Goal: Transaction & Acquisition: Purchase product/service

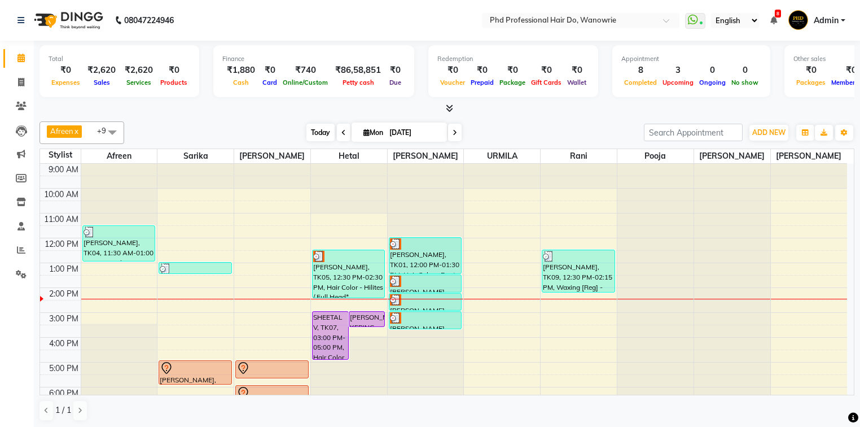
click at [316, 127] on span "Today" at bounding box center [320, 132] width 28 height 17
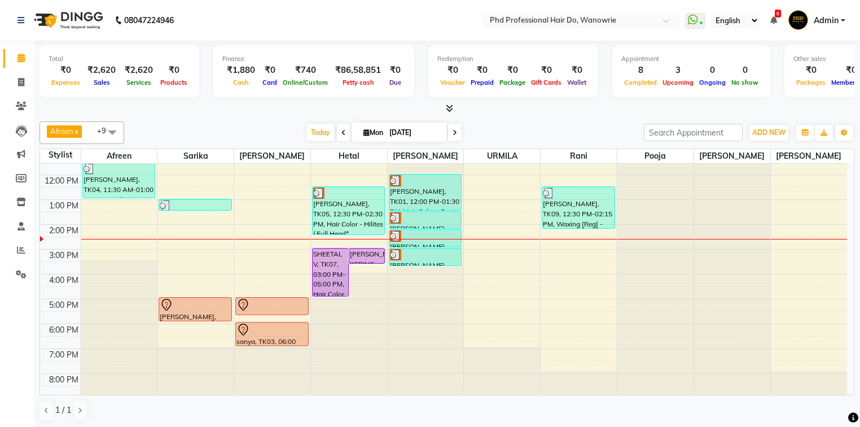
click at [461, 132] on div "[DATE] [DATE]" at bounding box center [383, 132] width 157 height 17
click at [454, 132] on icon at bounding box center [455, 132] width 5 height 7
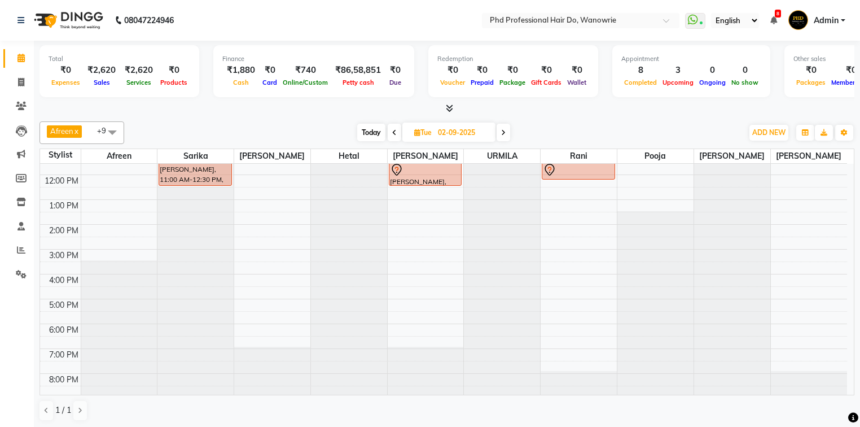
scroll to position [0, 0]
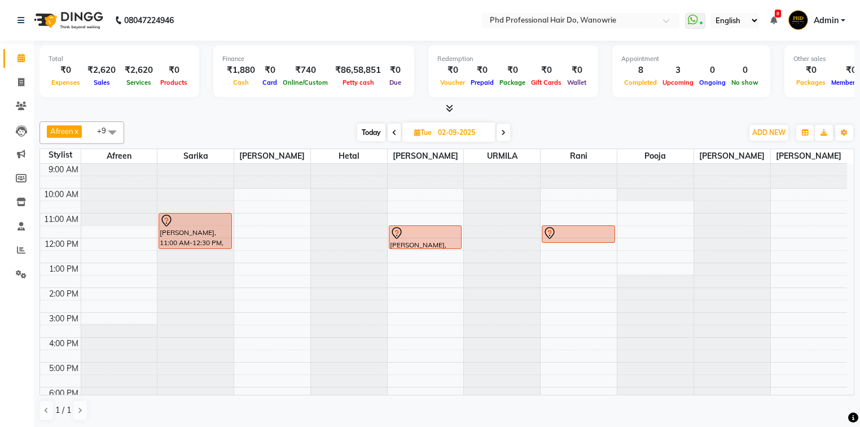
click at [503, 132] on icon at bounding box center [503, 132] width 5 height 7
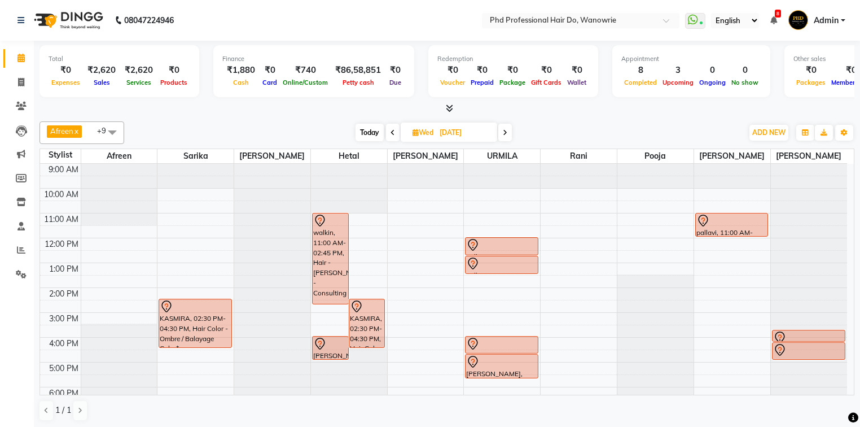
click at [507, 133] on icon at bounding box center [505, 132] width 5 height 7
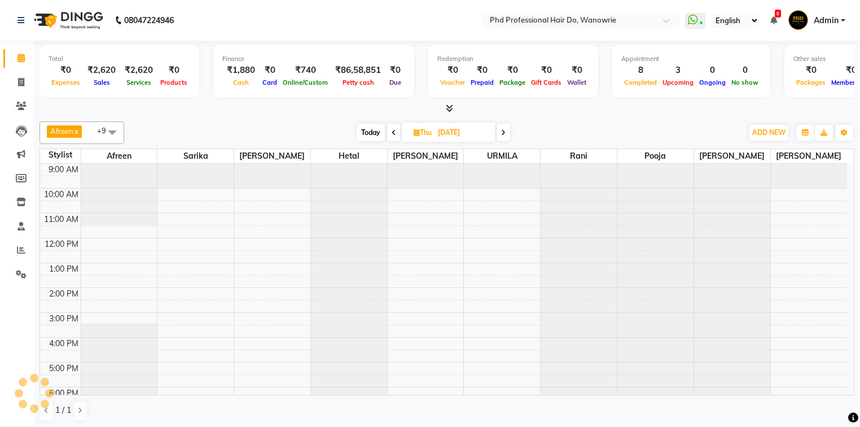
scroll to position [63, 0]
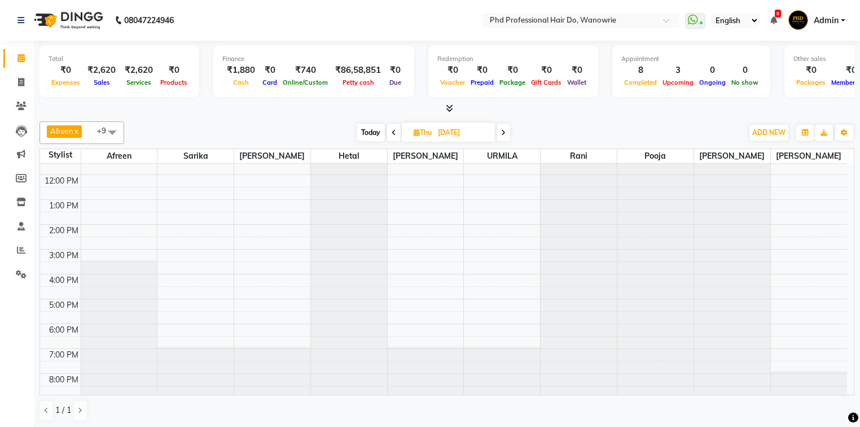
click at [368, 133] on span "Today" at bounding box center [371, 132] width 28 height 17
type input "[DATE]"
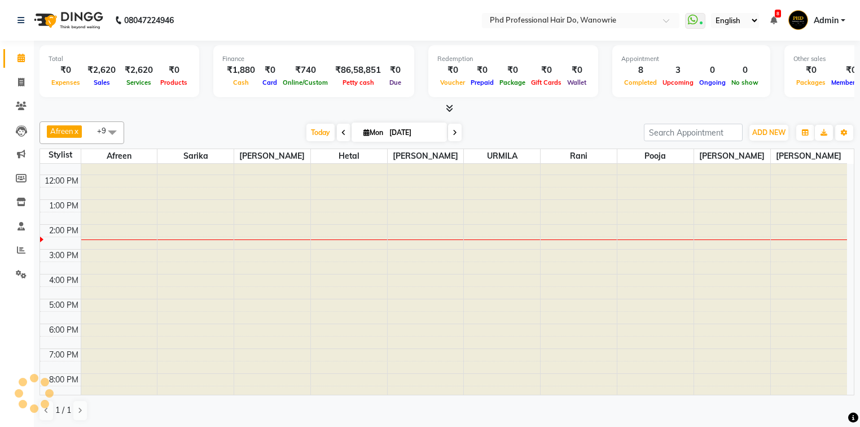
scroll to position [0, 0]
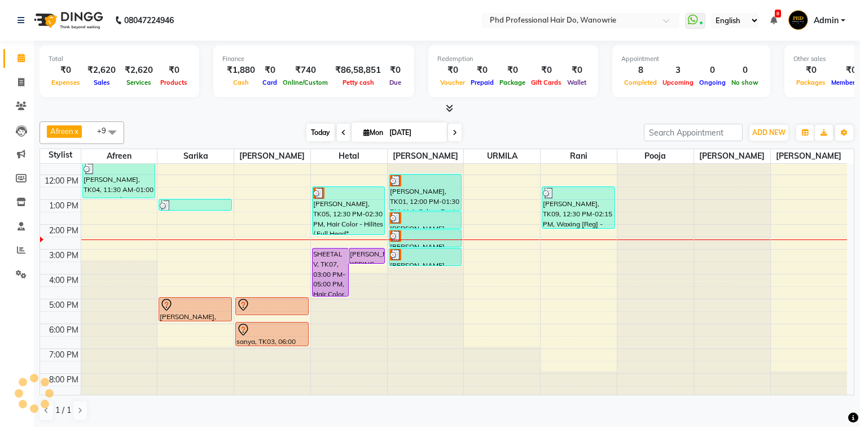
click at [310, 129] on span "Today" at bounding box center [320, 132] width 28 height 17
click at [21, 225] on icon at bounding box center [20, 226] width 7 height 8
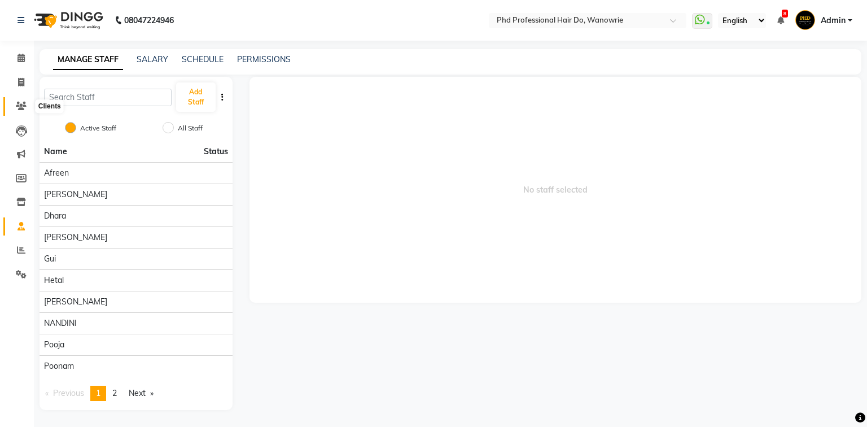
click at [21, 101] on span at bounding box center [21, 106] width 20 height 13
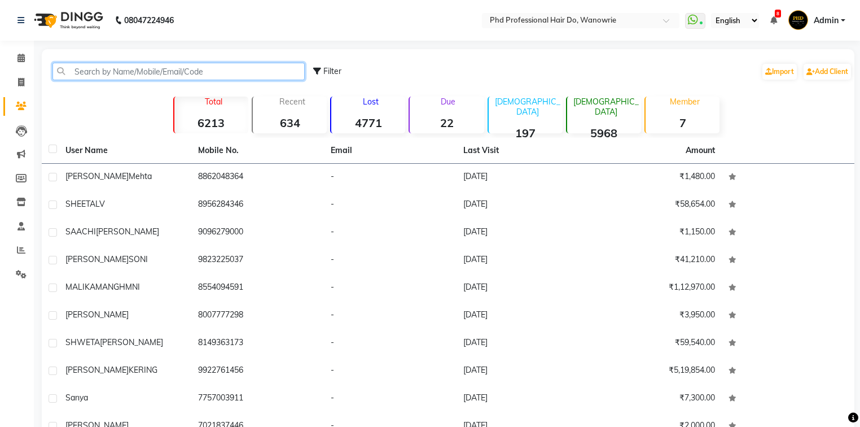
click at [141, 67] on input "text" at bounding box center [178, 71] width 252 height 17
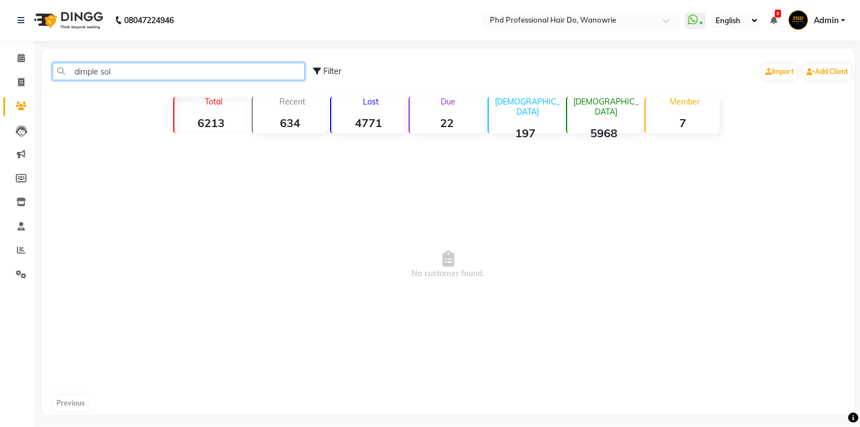
click at [121, 69] on input "dimple sol" at bounding box center [178, 71] width 252 height 17
type input "d"
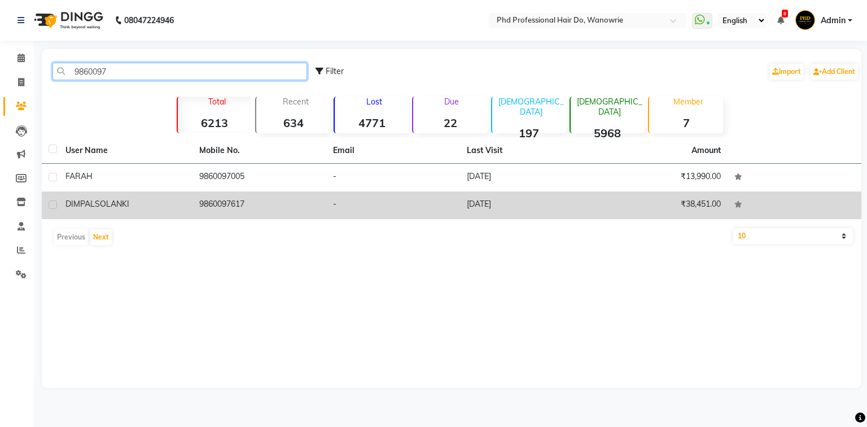
type input "9860097"
click at [179, 214] on td "[PERSON_NAME]" at bounding box center [126, 205] width 134 height 28
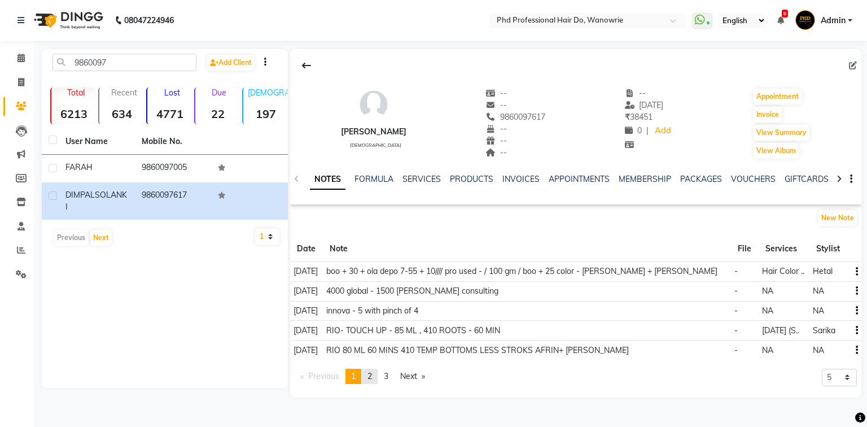
click at [375, 372] on link "page 2" at bounding box center [370, 376] width 16 height 15
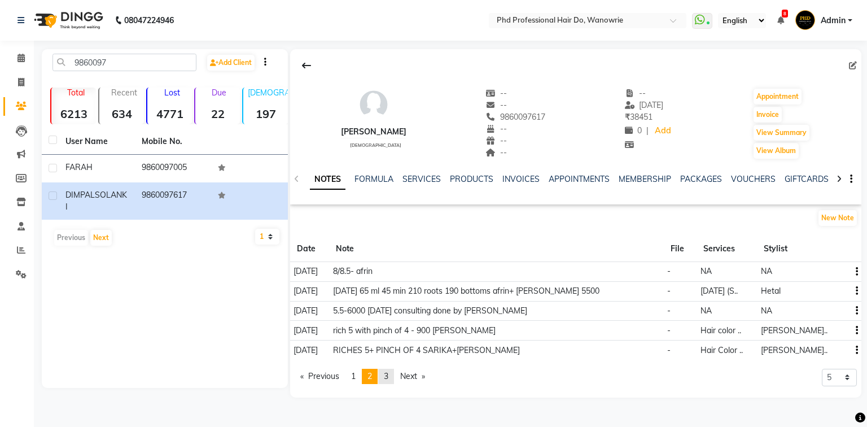
click at [388, 372] on span "3" at bounding box center [386, 376] width 5 height 10
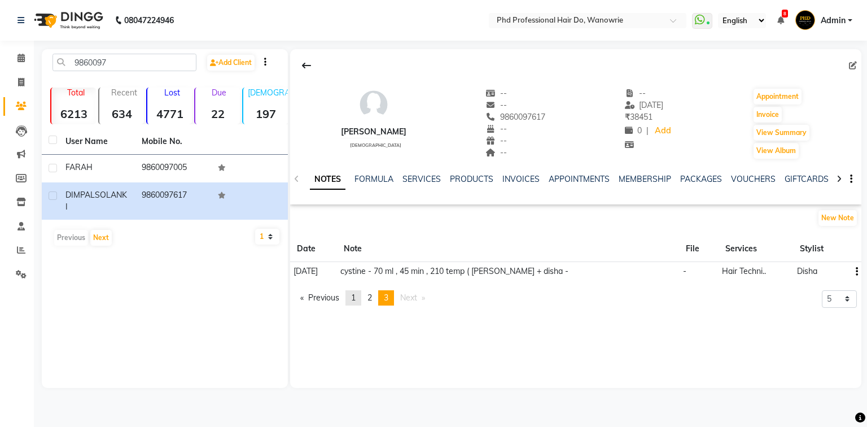
click at [360, 295] on link "page 1" at bounding box center [353, 297] width 16 height 15
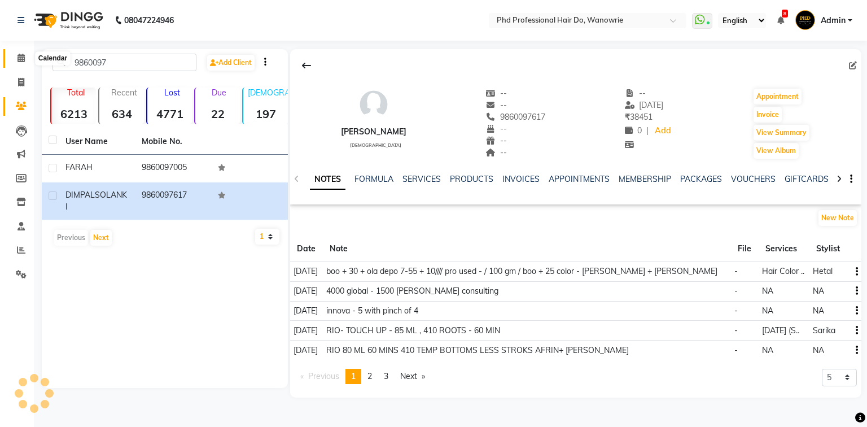
click at [20, 54] on icon at bounding box center [20, 58] width 7 height 8
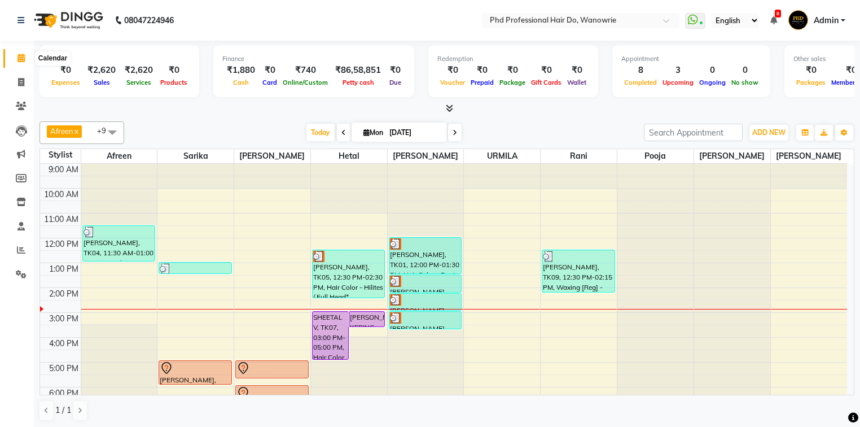
click at [23, 55] on icon at bounding box center [20, 58] width 7 height 8
click at [312, 131] on span "Today" at bounding box center [320, 132] width 28 height 17
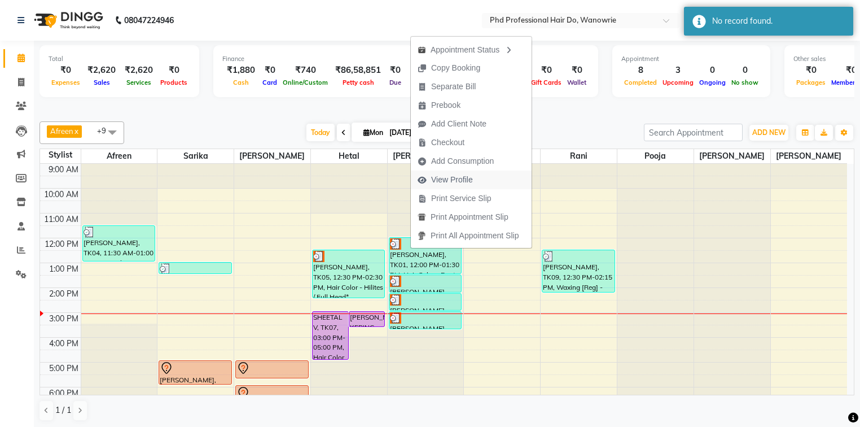
click at [449, 178] on span "View Profile" at bounding box center [452, 180] width 42 height 12
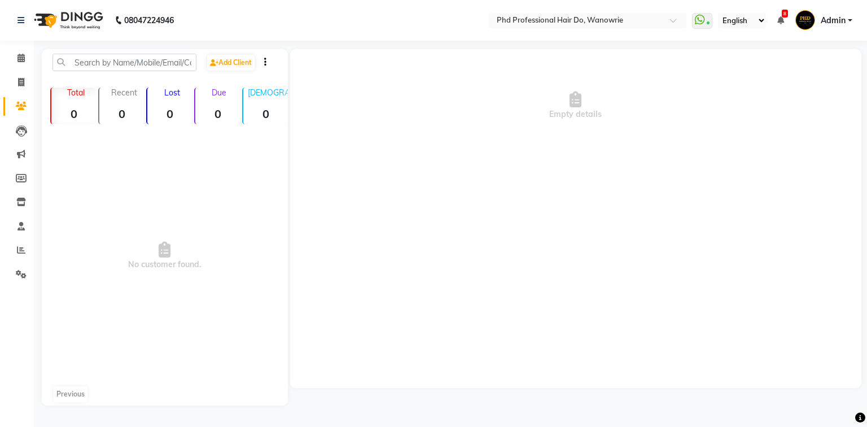
click at [670, 354] on div "Empty details" at bounding box center [575, 218] width 571 height 339
click at [607, 390] on div "Empty details" at bounding box center [574, 227] width 573 height 356
click at [21, 59] on icon at bounding box center [20, 58] width 7 height 8
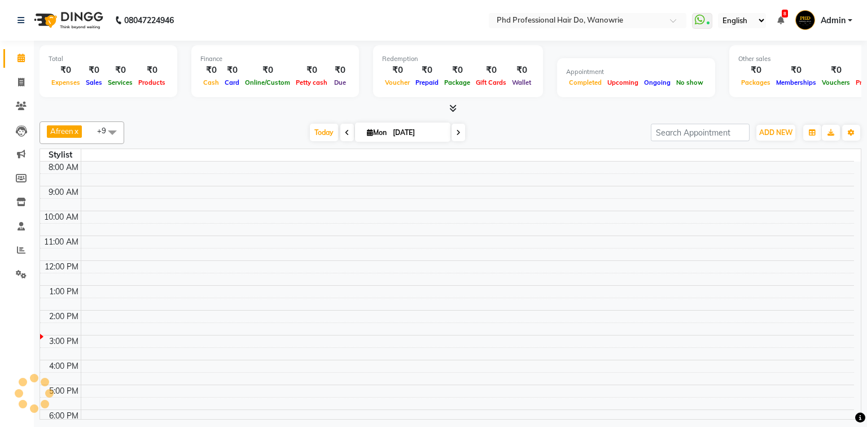
click at [20, 61] on icon at bounding box center [20, 58] width 7 height 8
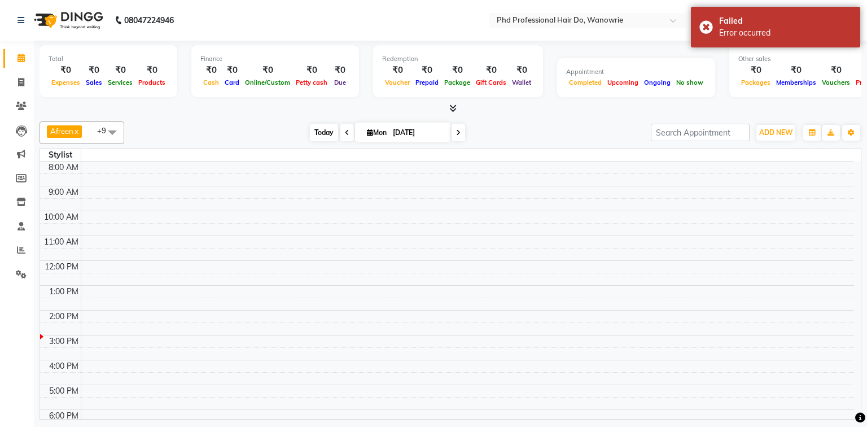
click at [314, 130] on span "Today" at bounding box center [324, 132] width 28 height 17
click at [455, 138] on span at bounding box center [459, 132] width 14 height 17
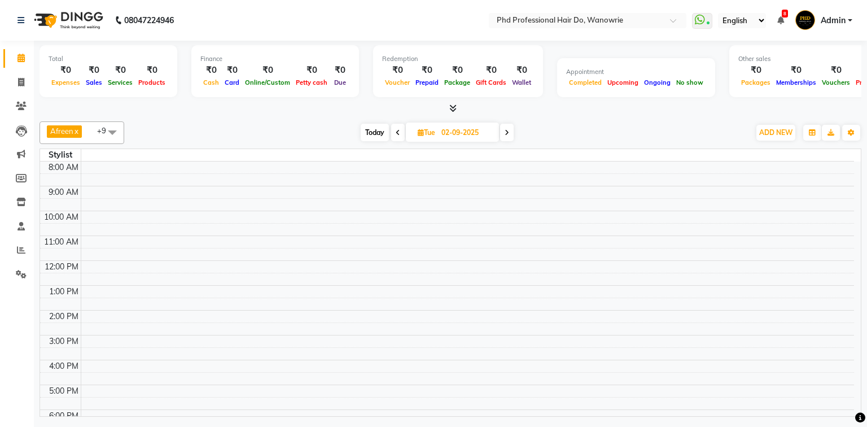
click at [674, 267] on td at bounding box center [467, 266] width 773 height 12
click at [370, 129] on span "Today" at bounding box center [375, 132] width 28 height 17
type input "[DATE]"
click at [325, 127] on span "Today" at bounding box center [324, 132] width 28 height 17
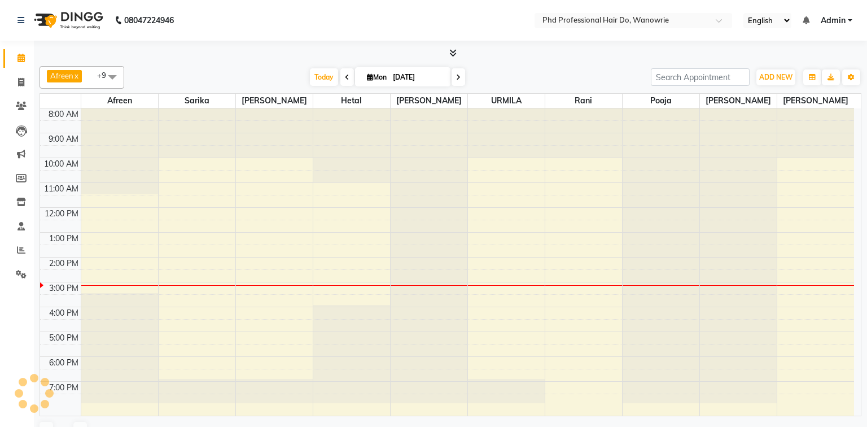
select select "en"
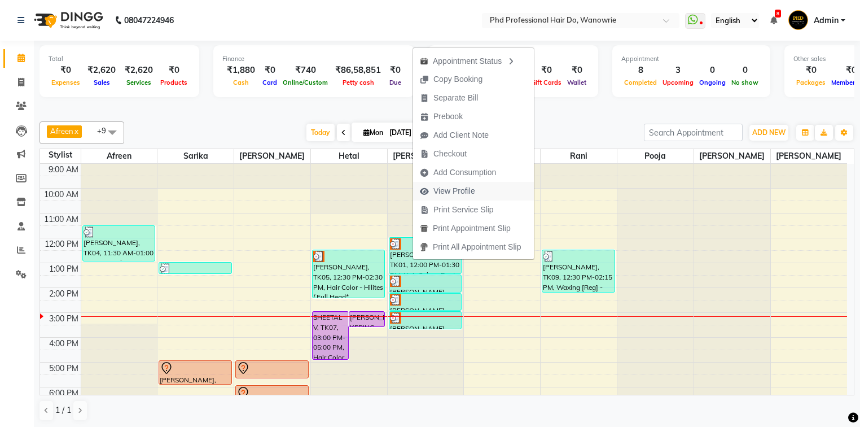
click at [454, 190] on span "View Profile" at bounding box center [454, 191] width 42 height 12
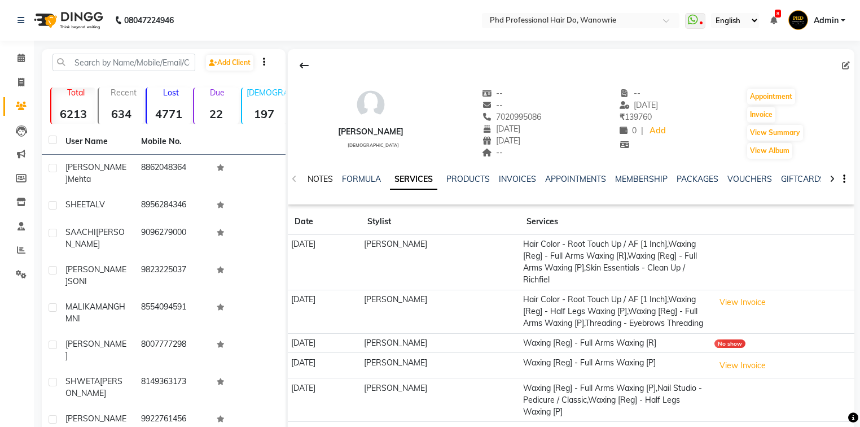
click at [323, 181] on link "NOTES" at bounding box center [320, 179] width 25 height 10
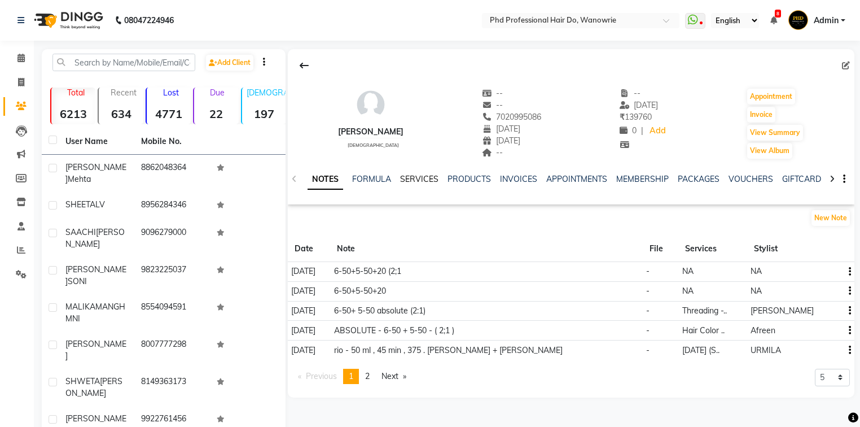
click at [419, 176] on link "SERVICES" at bounding box center [419, 179] width 38 height 10
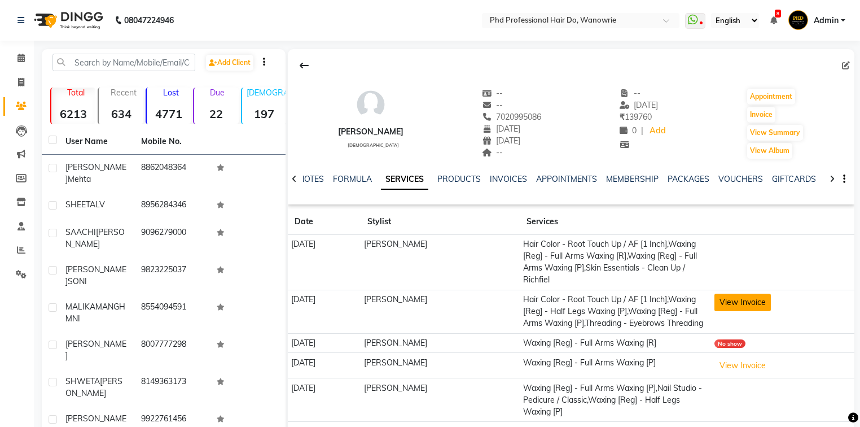
click at [746, 295] on button "View Invoice" at bounding box center [743, 301] width 56 height 17
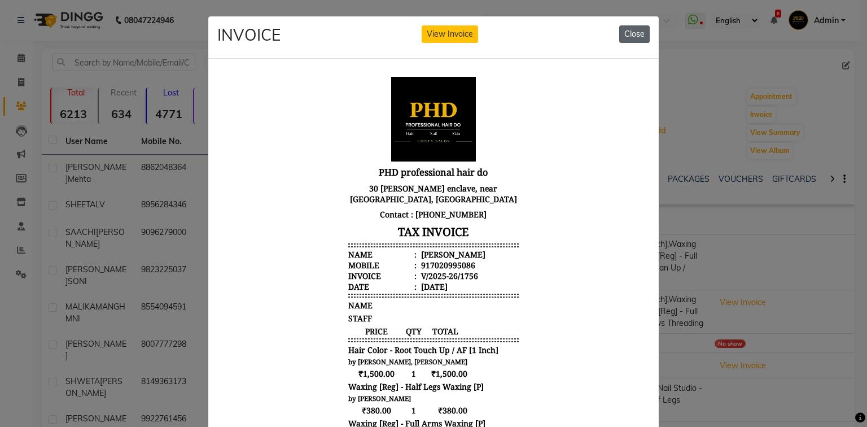
click at [630, 27] on button "Close" at bounding box center [634, 33] width 30 height 17
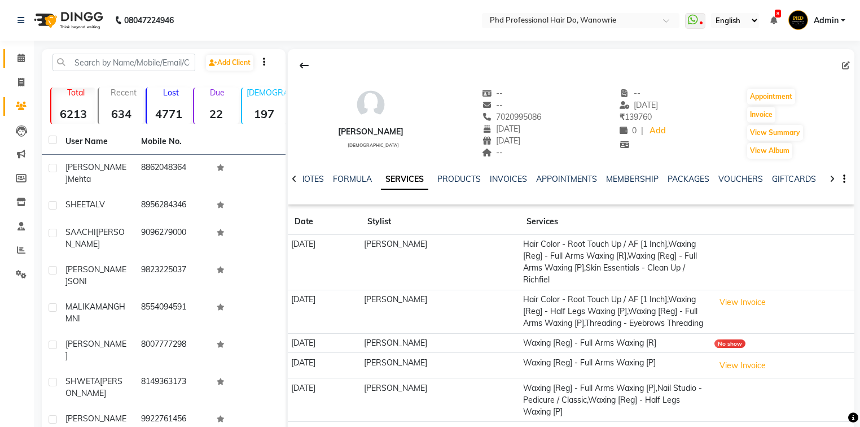
click at [20, 61] on icon at bounding box center [20, 58] width 7 height 8
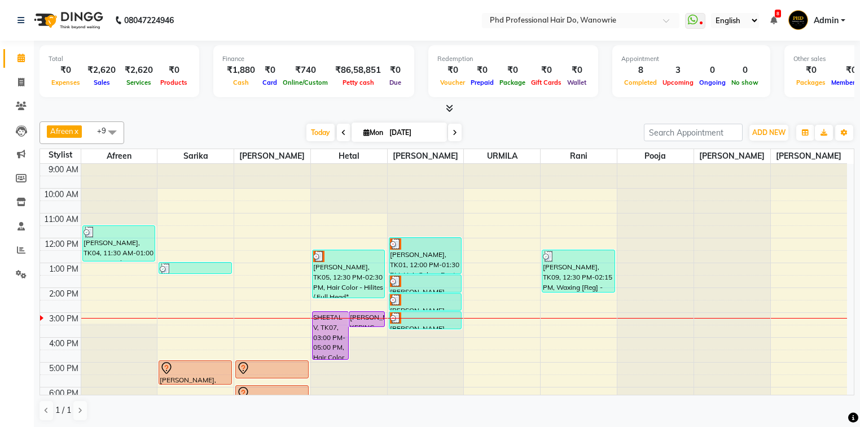
click at [455, 126] on span at bounding box center [455, 132] width 14 height 17
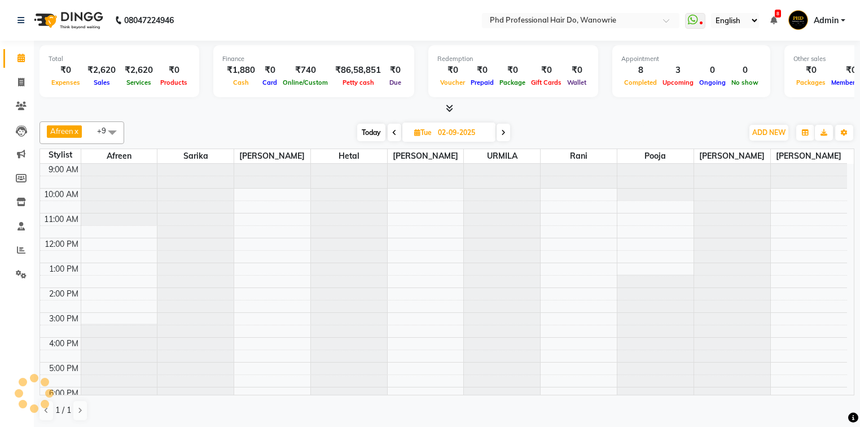
scroll to position [63, 0]
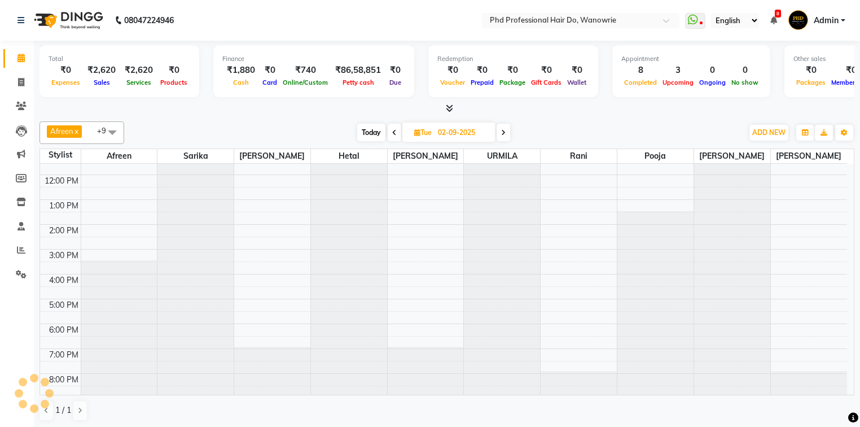
click at [508, 130] on span at bounding box center [504, 132] width 14 height 17
type input "[DATE]"
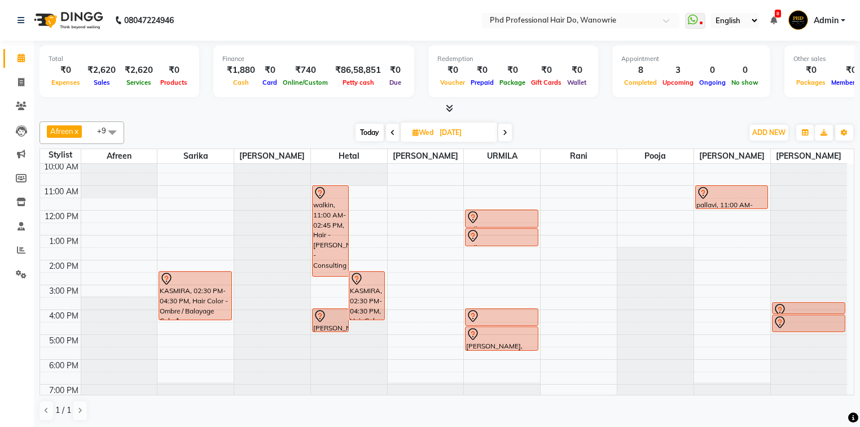
scroll to position [0, 0]
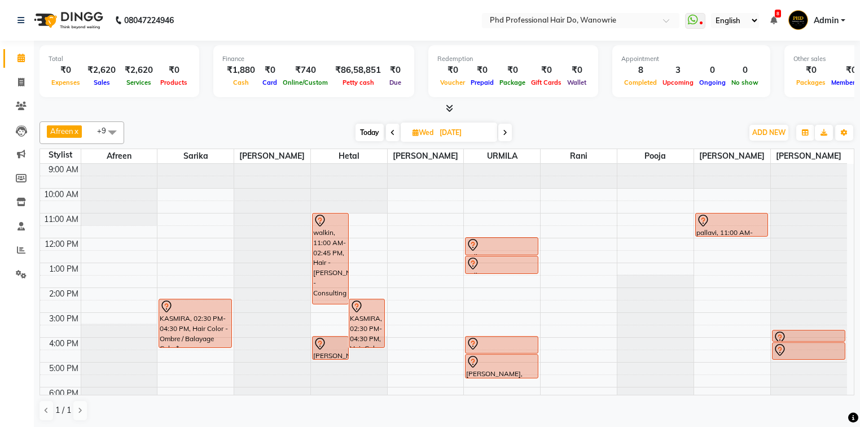
click at [199, 207] on div "9:00 AM 10:00 AM 11:00 AM 12:00 PM 1:00 PM 2:00 PM 3:00 PM 4:00 PM 5:00 PM 6:00…" at bounding box center [443, 312] width 807 height 297
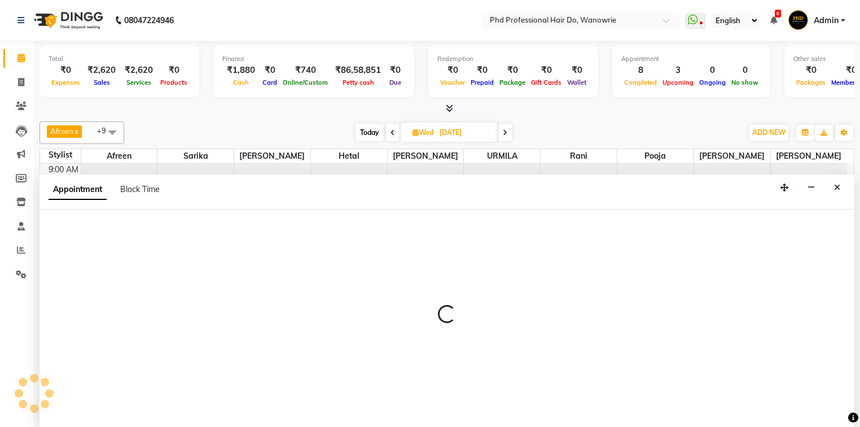
select select "977"
select select "630"
select select "tentative"
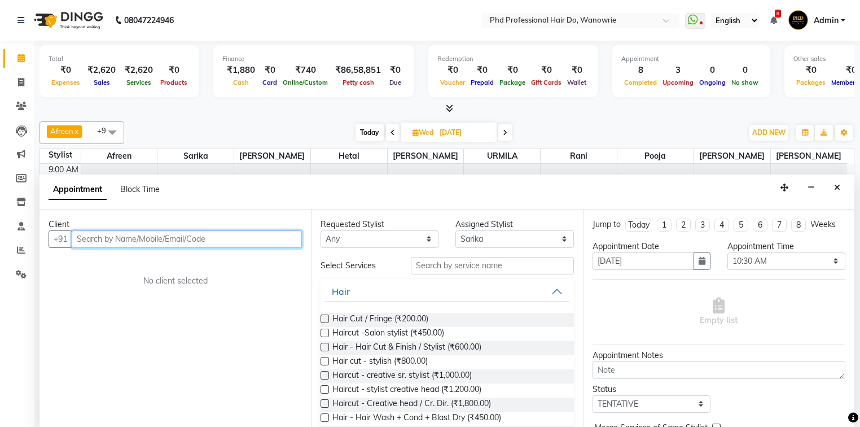
click at [230, 237] on input "text" at bounding box center [187, 238] width 230 height 17
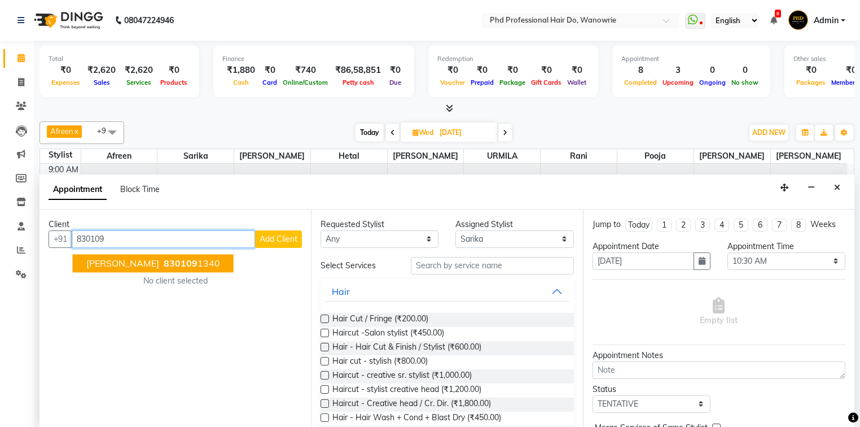
click at [170, 271] on ngb-typeahead-window "chaitanya 830109 1340" at bounding box center [153, 263] width 162 height 28
click at [172, 266] on button "chaitanya 830109 1340" at bounding box center [153, 263] width 161 height 18
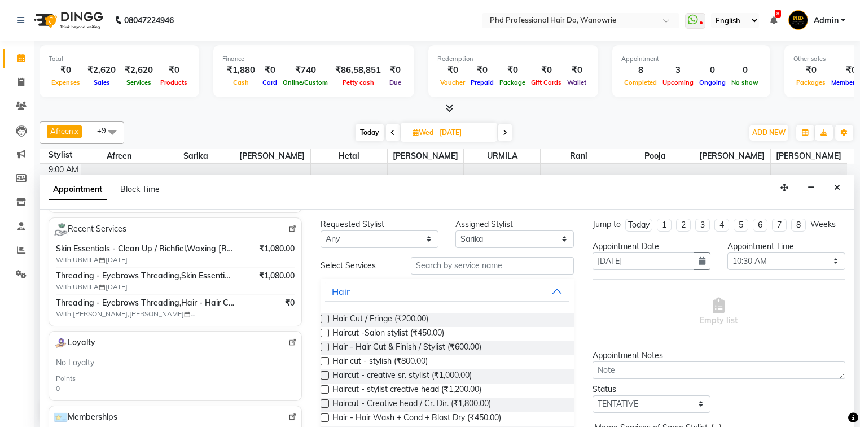
scroll to position [181, 0]
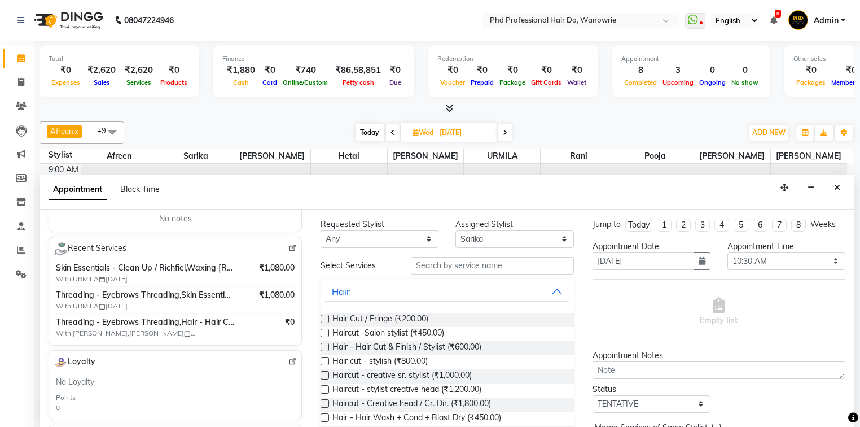
type input "8301091340"
click at [288, 246] on img at bounding box center [292, 248] width 8 height 8
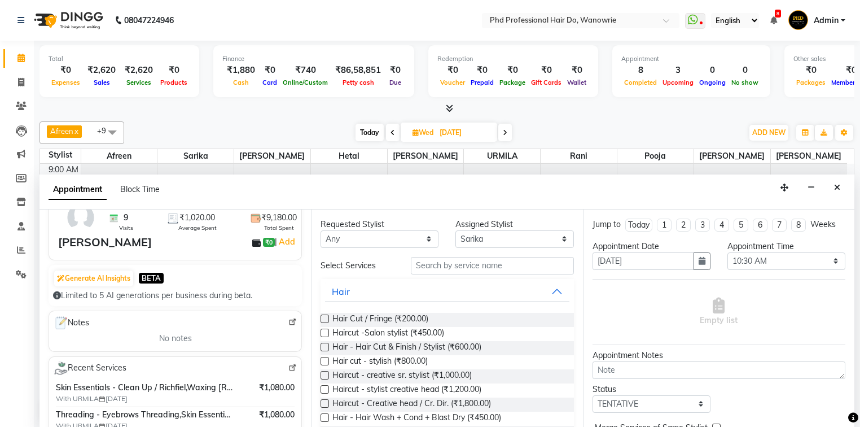
scroll to position [0, 0]
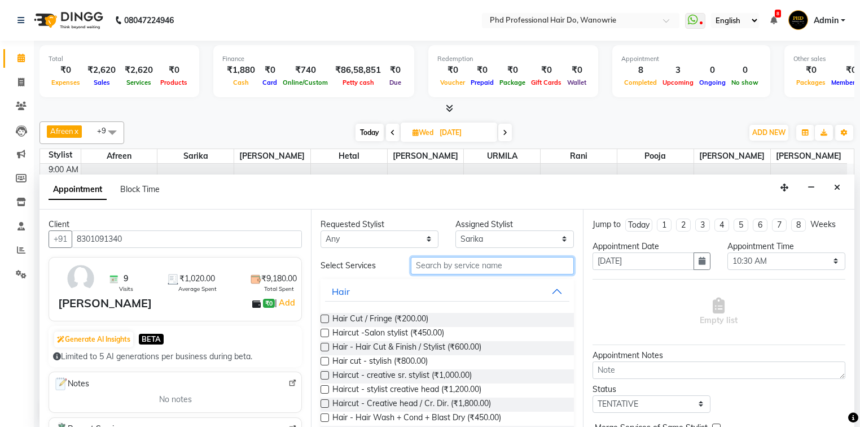
click at [431, 265] on input "text" at bounding box center [492, 265] width 163 height 17
click at [322, 347] on label at bounding box center [325, 347] width 8 height 8
click at [322, 347] on input "checkbox" at bounding box center [324, 347] width 7 height 7
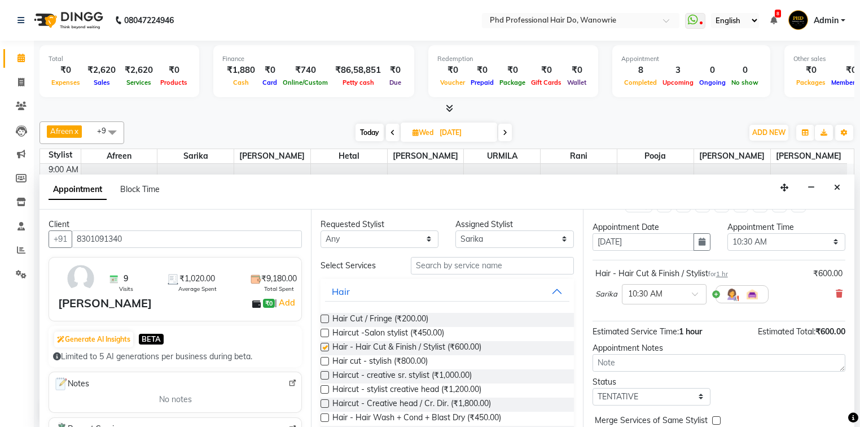
checkbox input "false"
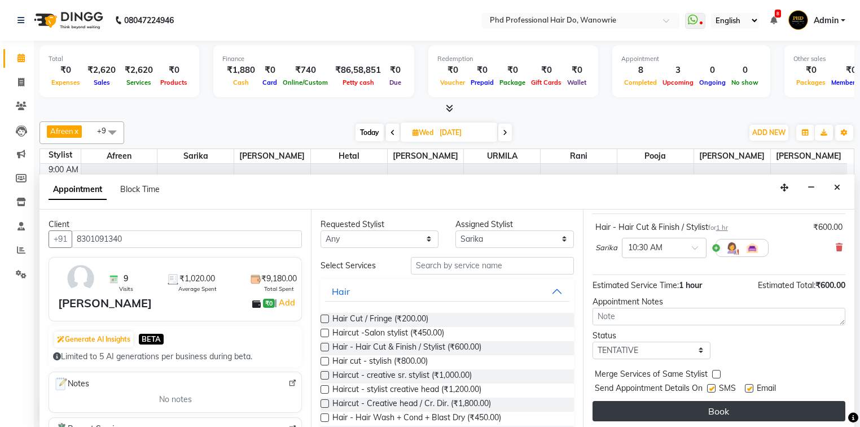
scroll to position [67, 0]
click at [814, 409] on button "Book" at bounding box center [719, 410] width 253 height 20
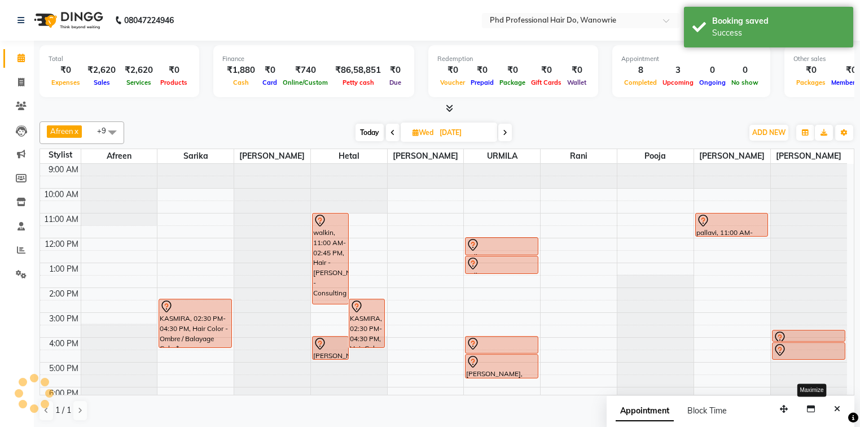
scroll to position [0, 0]
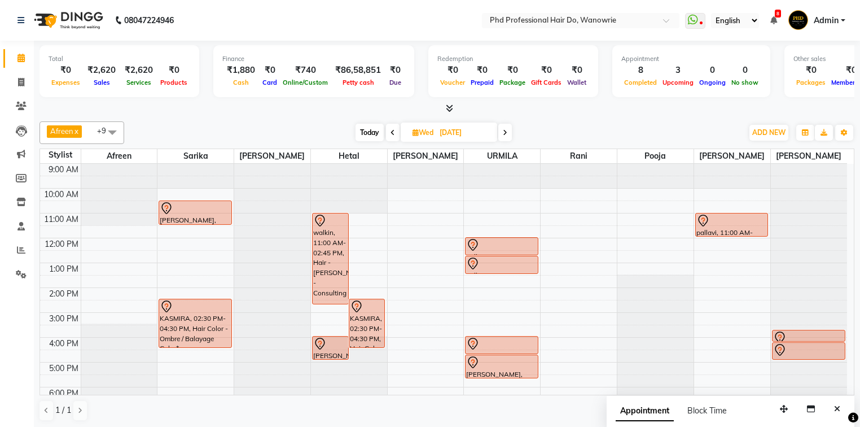
click at [499, 126] on span at bounding box center [505, 132] width 14 height 17
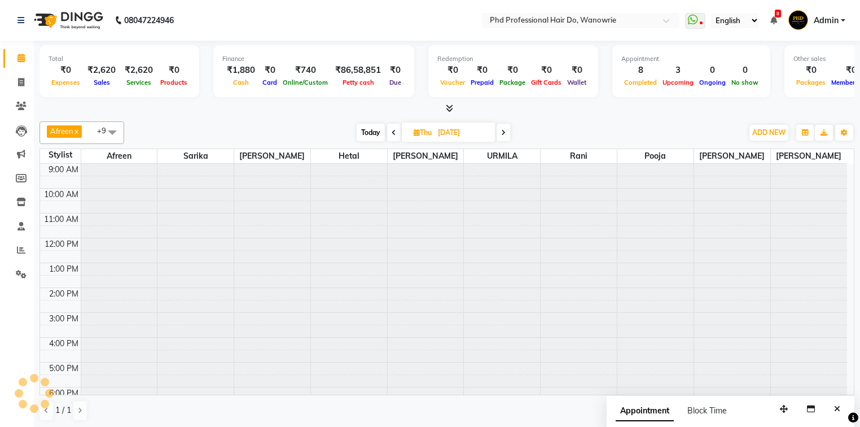
scroll to position [63, 0]
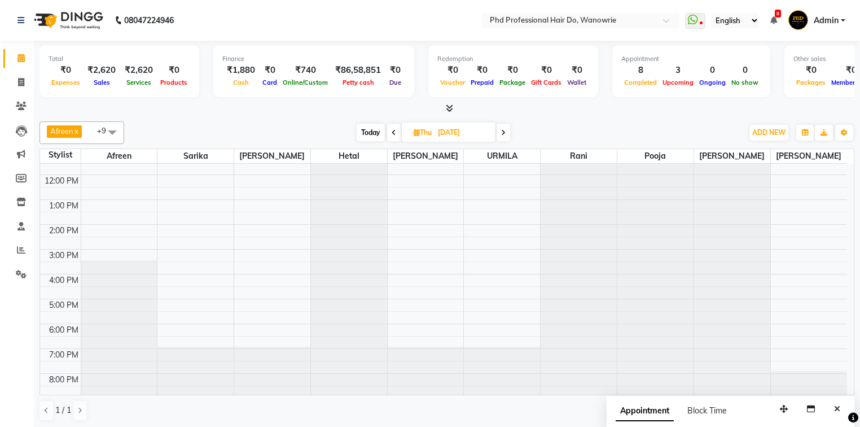
click at [511, 125] on div "Today Thu 04-09-2025" at bounding box center [434, 132] width 156 height 17
click at [506, 130] on span at bounding box center [504, 132] width 14 height 17
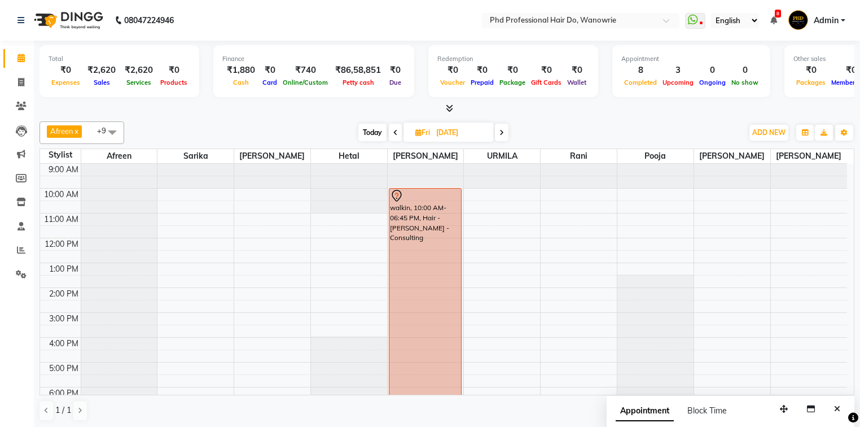
scroll to position [0, 0]
click at [500, 133] on icon at bounding box center [501, 132] width 5 height 7
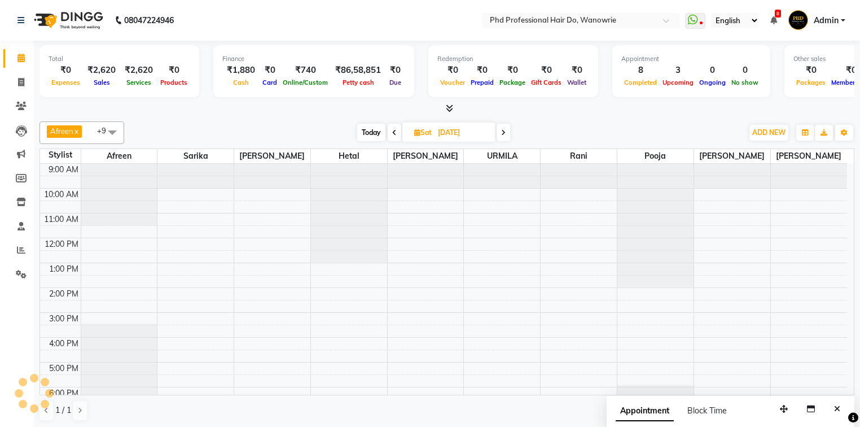
scroll to position [63, 0]
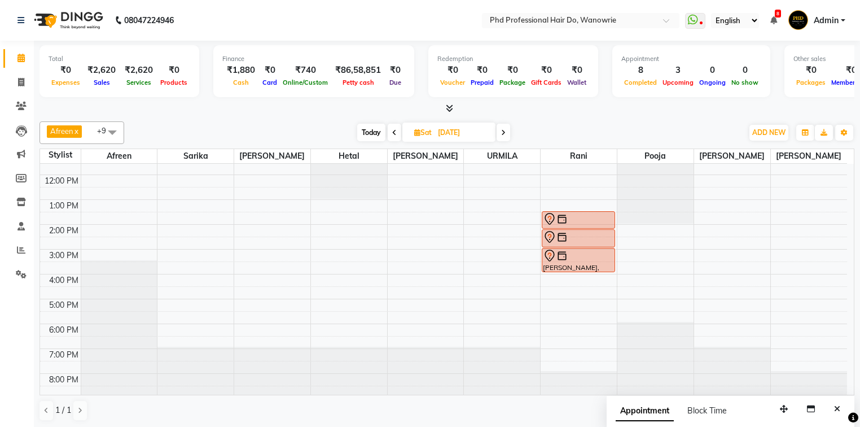
click at [498, 127] on span at bounding box center [504, 132] width 14 height 17
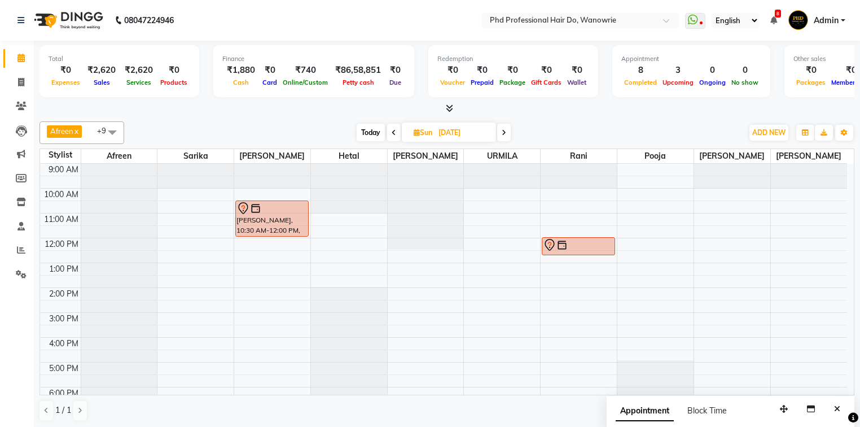
scroll to position [0, 0]
click at [507, 132] on span at bounding box center [504, 132] width 14 height 17
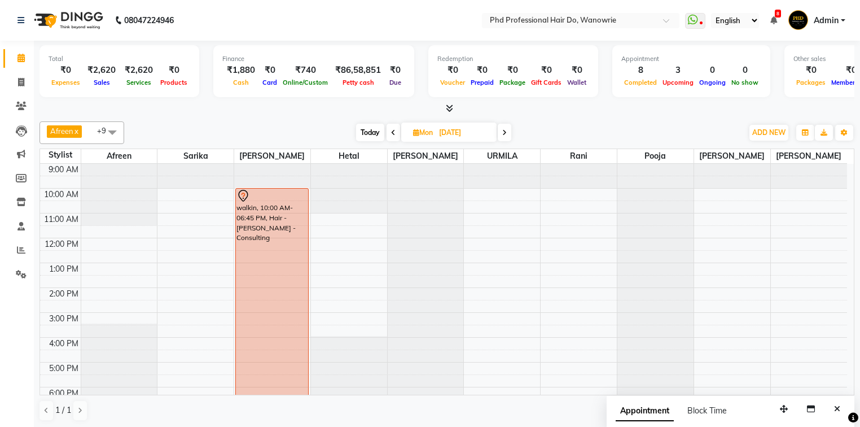
click at [501, 130] on span at bounding box center [505, 132] width 14 height 17
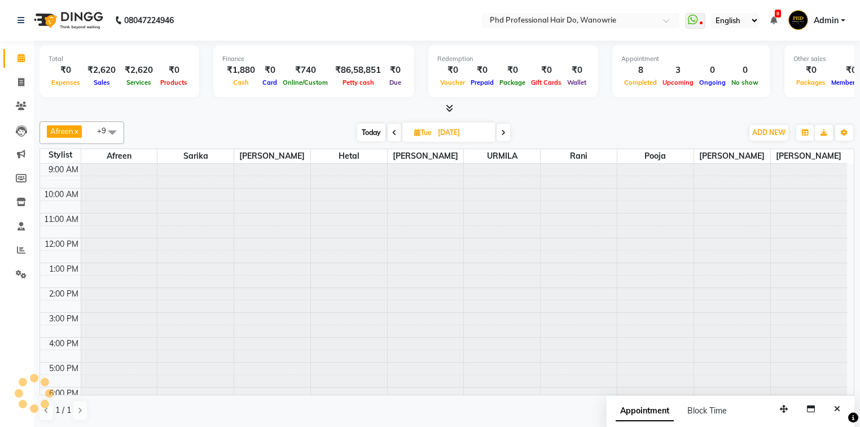
scroll to position [63, 0]
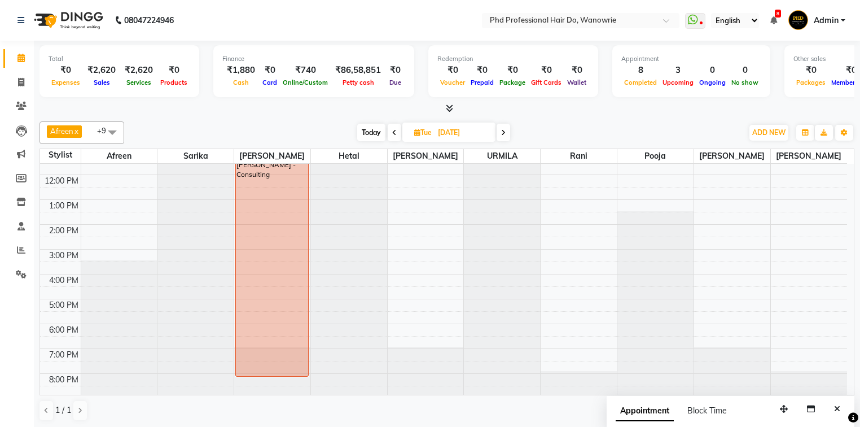
click at [503, 135] on span at bounding box center [504, 132] width 14 height 17
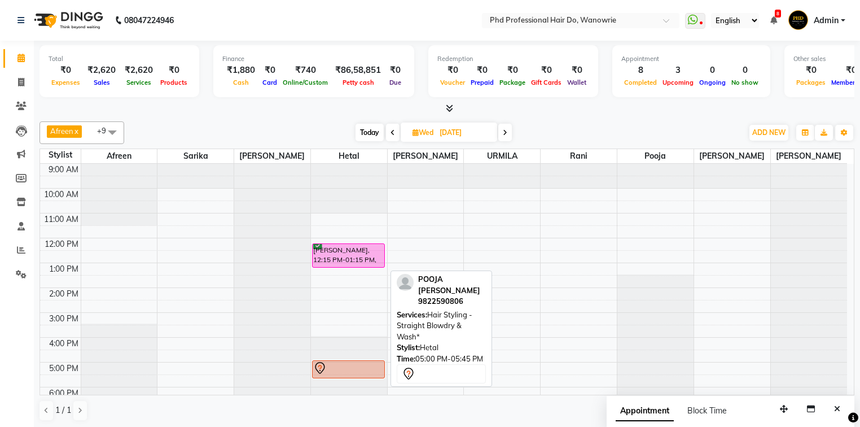
scroll to position [45, 0]
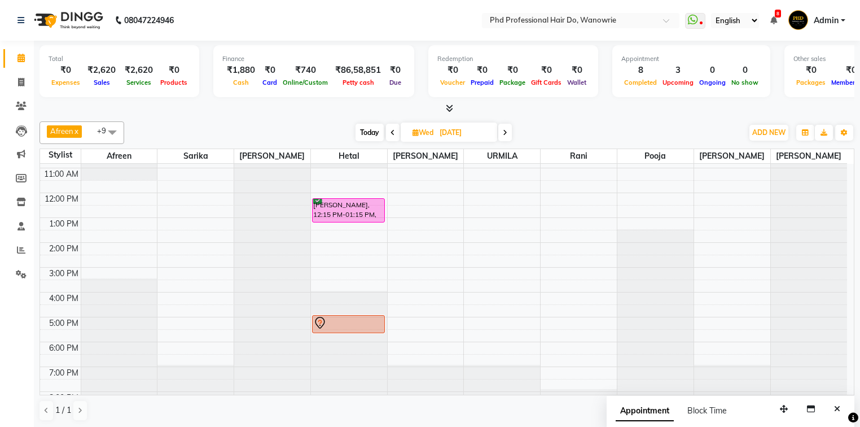
click at [510, 130] on span at bounding box center [505, 132] width 14 height 17
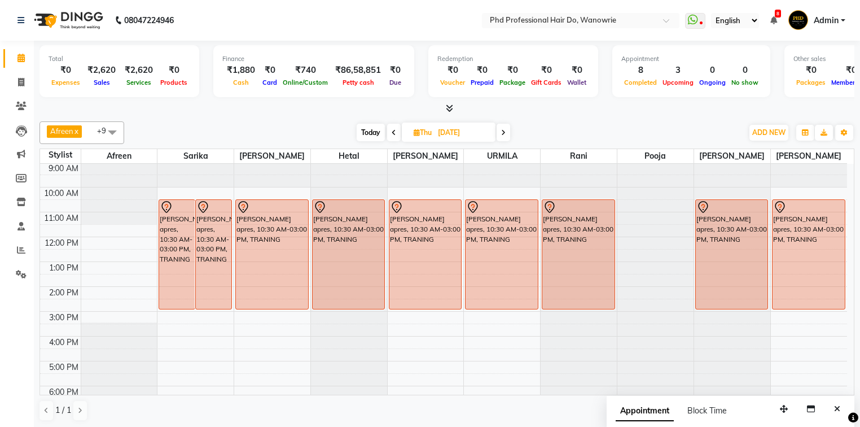
scroll to position [0, 0]
click at [498, 134] on span at bounding box center [504, 132] width 14 height 17
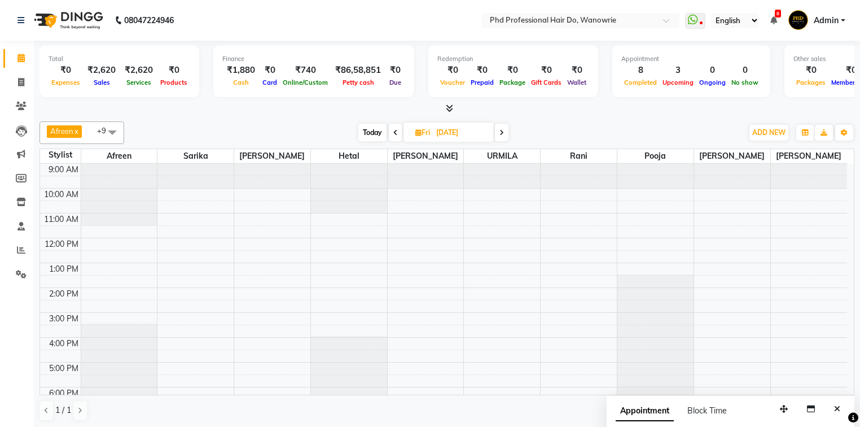
click at [501, 129] on icon at bounding box center [501, 132] width 5 height 7
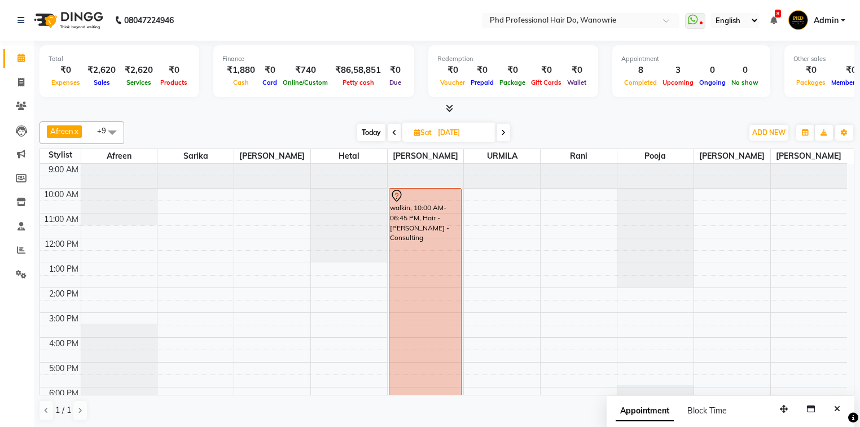
click at [373, 129] on span "Today" at bounding box center [371, 132] width 28 height 17
type input "[DATE]"
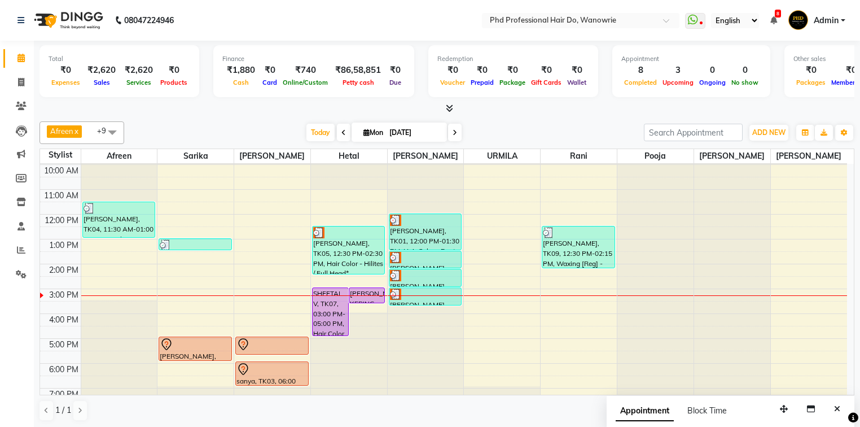
scroll to position [45, 0]
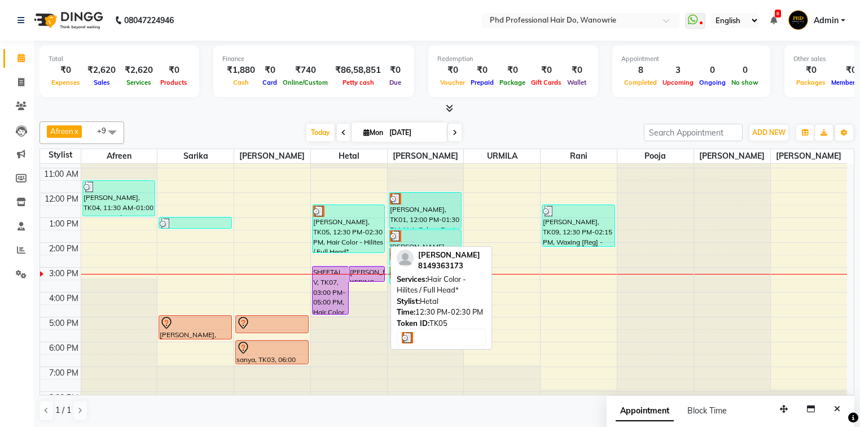
click at [340, 230] on div "[PERSON_NAME], TK05, 12:30 PM-02:30 PM, Hair Color - Hilites / Full Head*" at bounding box center [349, 228] width 72 height 47
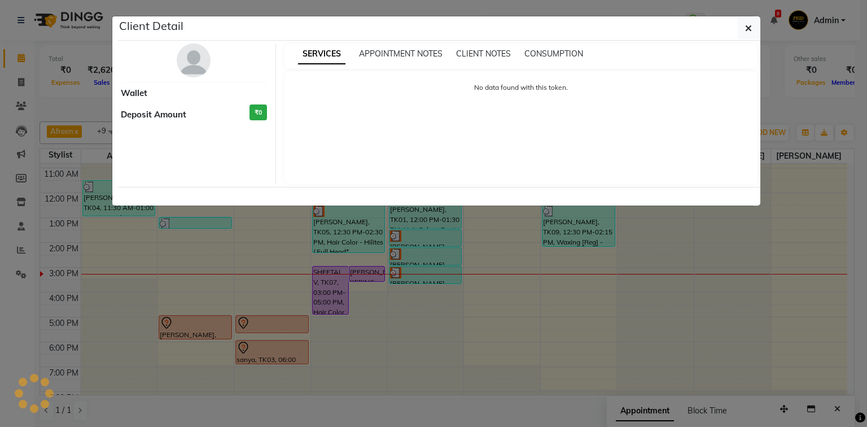
select select "3"
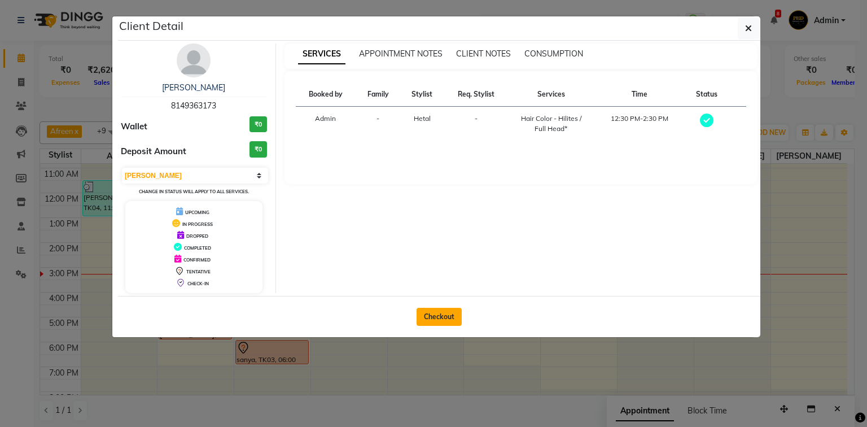
click at [426, 314] on button "Checkout" at bounding box center [439, 317] width 45 height 18
select select "service"
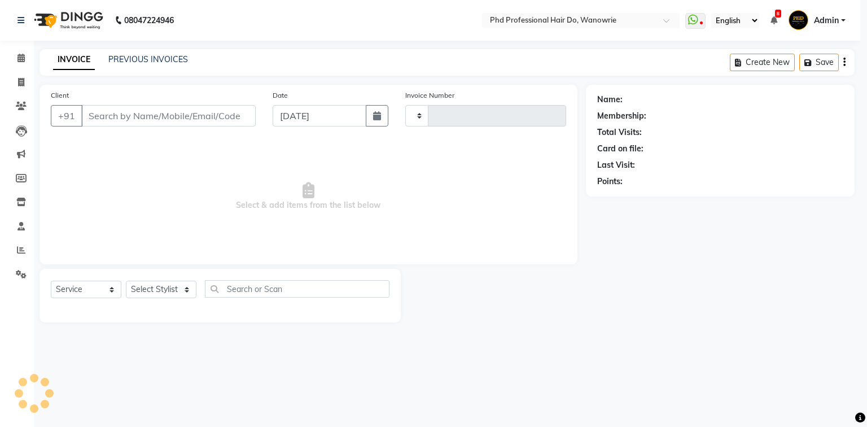
type input "2115"
select select "25"
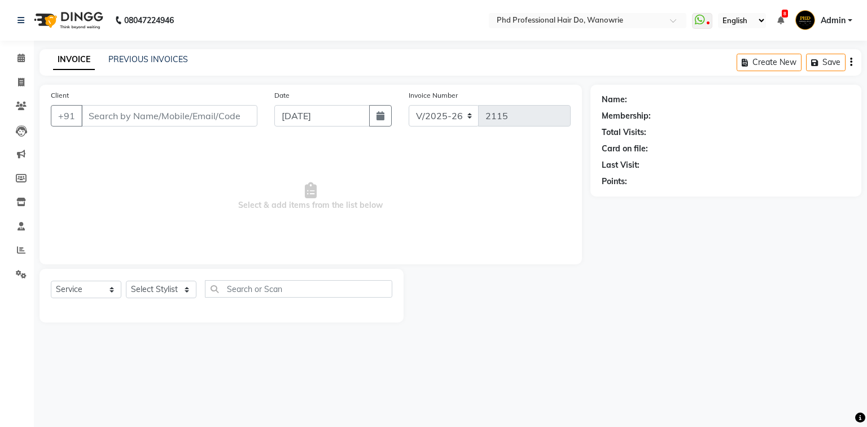
type input "8149363173"
select select "978"
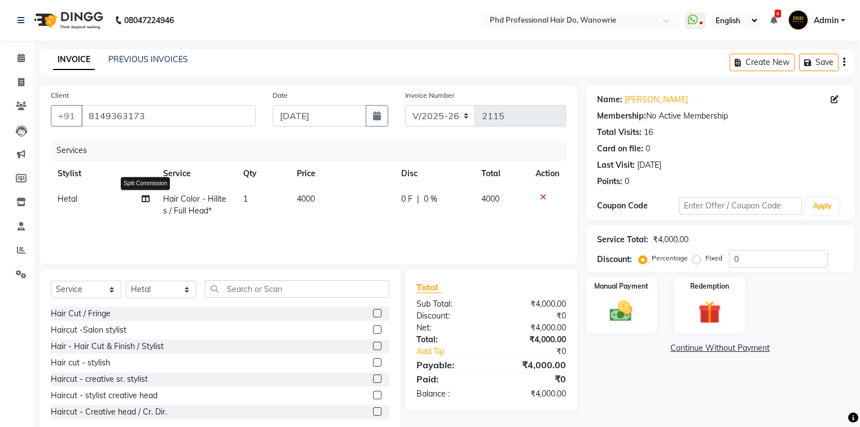
click at [149, 200] on icon at bounding box center [146, 199] width 8 height 8
select select "978"
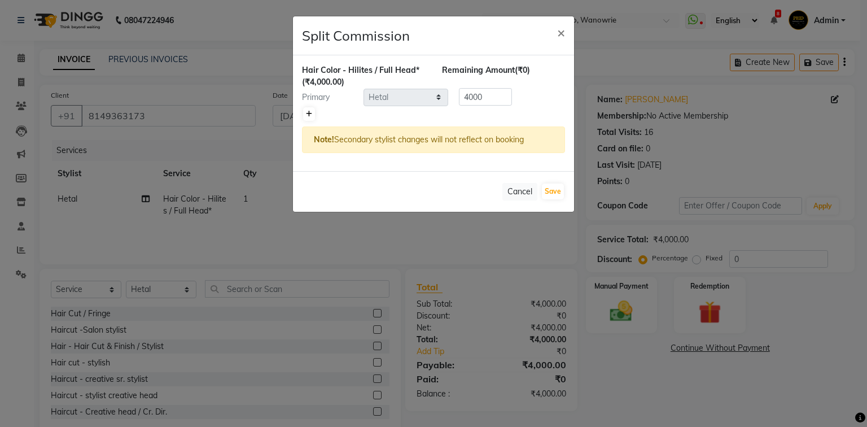
click at [304, 108] on link at bounding box center [309, 114] width 12 height 14
type input "2000"
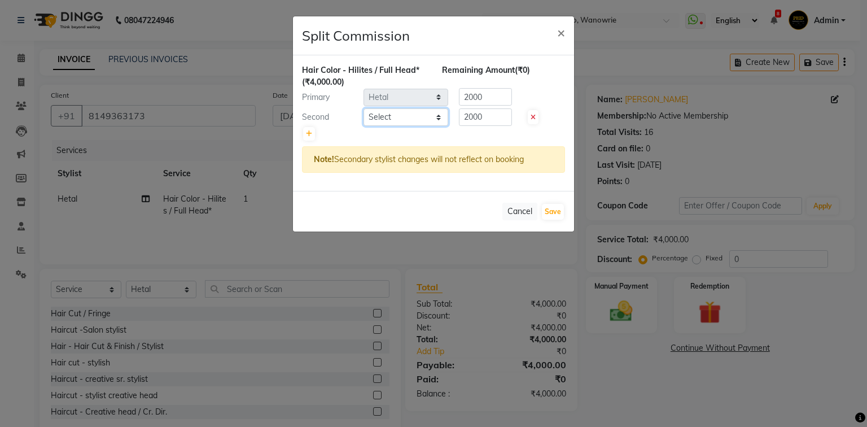
click at [365, 111] on select "Select Afreen Anita dhara faizan salmani gui Hetal Jeenisha NANDINI pooja Poona…" at bounding box center [405, 116] width 85 height 17
select select "975"
click at [363, 108] on select "Select Afreen Anita dhara faizan salmani gui Hetal Jeenisha NANDINI pooja Poona…" at bounding box center [405, 116] width 85 height 17
click at [550, 207] on button "Save" at bounding box center [553, 212] width 22 height 16
select select "Select"
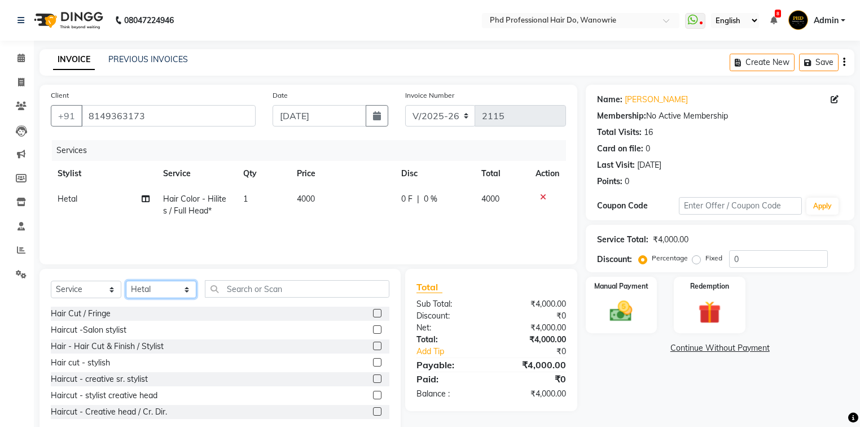
click at [142, 291] on select "Select Stylist Afreen Anita dhara faizan salmani gui Hetal Jeenisha NANDINI poo…" at bounding box center [161, 289] width 71 height 17
select select "51894"
click at [126, 281] on select "Select Stylist Afreen Anita dhara faizan salmani gui Hetal Jeenisha NANDINI poo…" at bounding box center [161, 289] width 71 height 17
click at [241, 282] on input "text" at bounding box center [297, 288] width 185 height 17
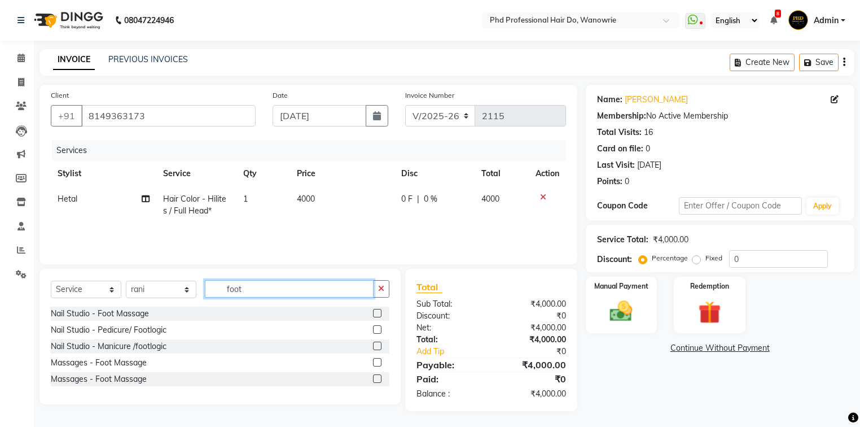
type input "foot"
click at [375, 329] on label at bounding box center [377, 329] width 8 height 8
click at [375, 329] on input "checkbox" at bounding box center [376, 329] width 7 height 7
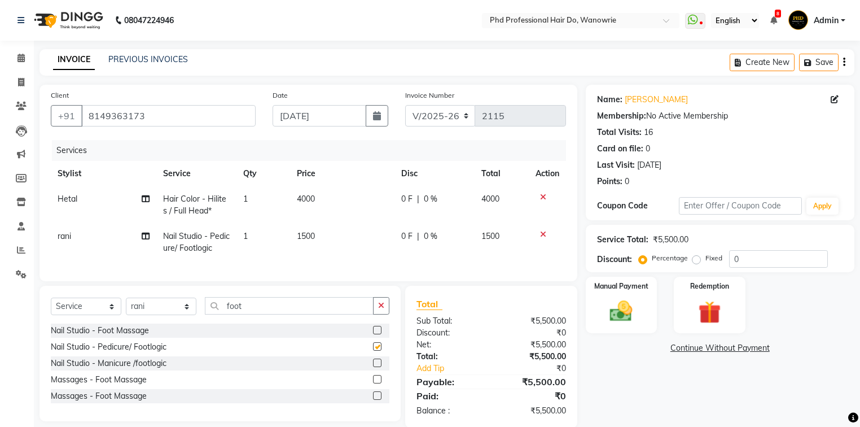
checkbox input "false"
click at [632, 305] on img at bounding box center [621, 311] width 38 height 27
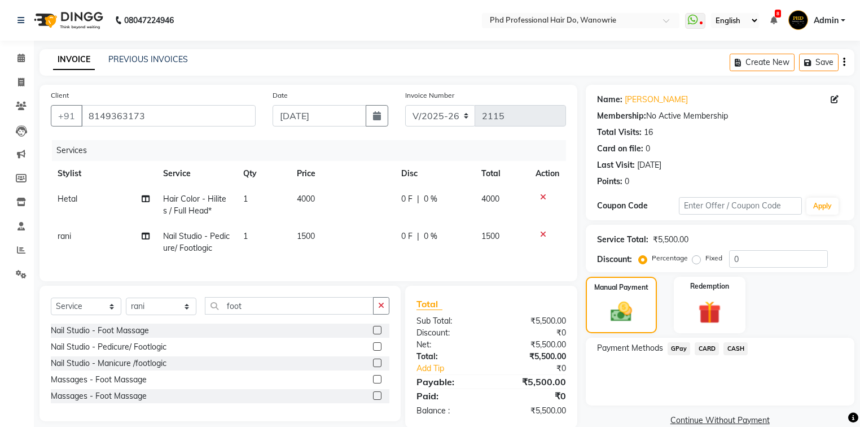
click at [676, 347] on span "GPay" at bounding box center [679, 348] width 23 height 13
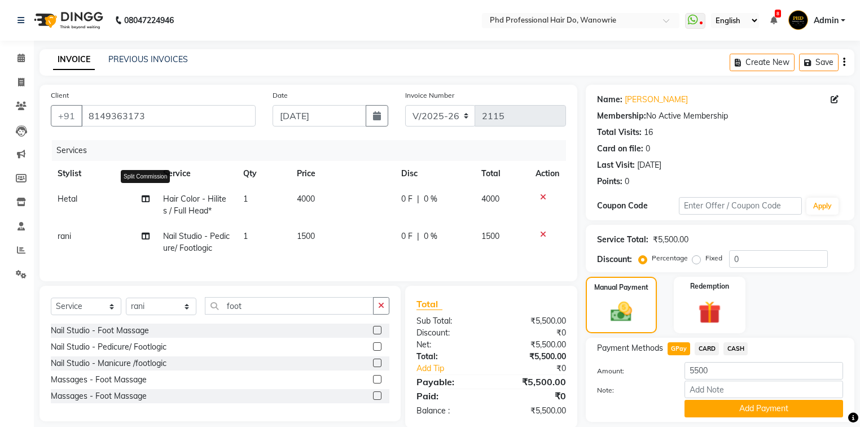
click at [146, 199] on icon at bounding box center [146, 199] width 8 height 8
select select "978"
select select "975"
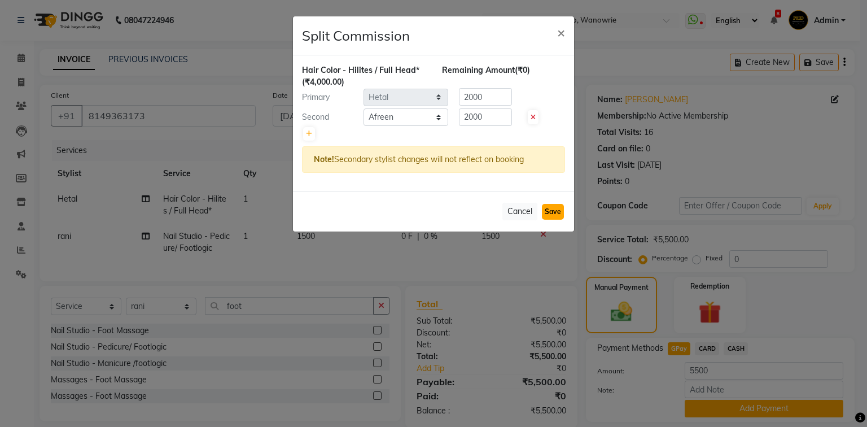
click at [553, 209] on button "Save" at bounding box center [553, 212] width 22 height 16
select select "Select"
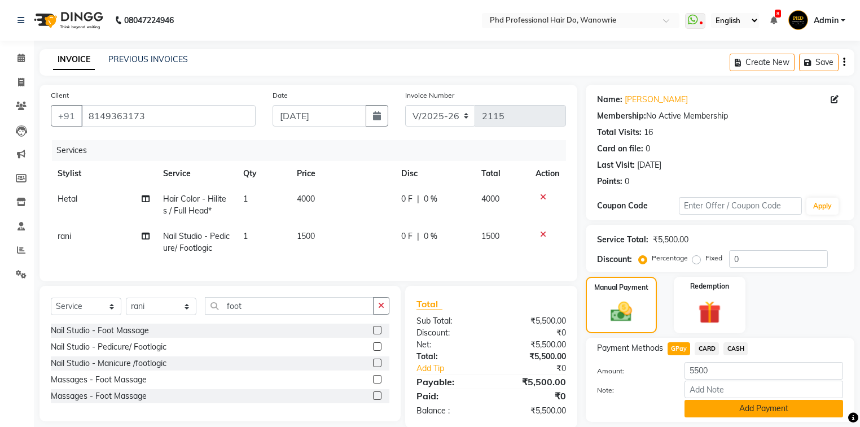
click at [744, 407] on button "Add Payment" at bounding box center [764, 408] width 159 height 17
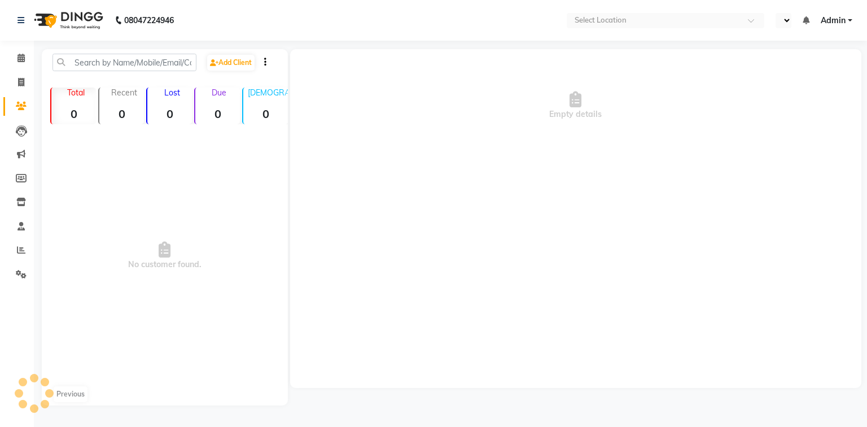
select select "en"
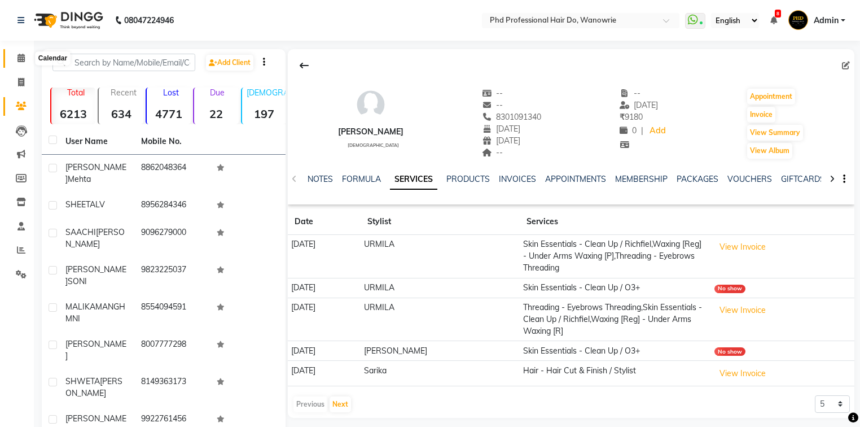
click at [16, 59] on span at bounding box center [21, 58] width 20 height 13
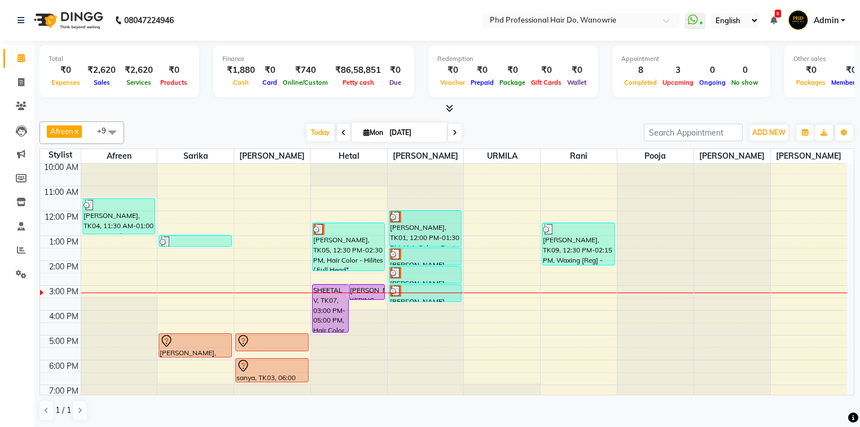
scroll to position [63, 0]
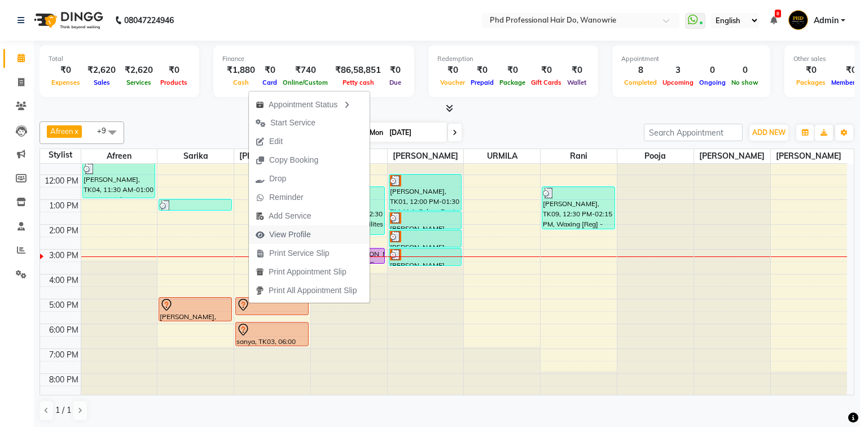
click at [299, 235] on span "View Profile" at bounding box center [290, 235] width 42 height 12
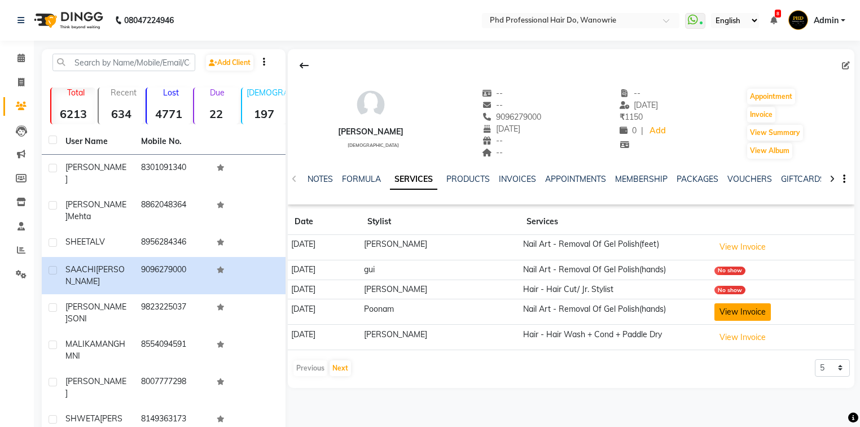
click at [760, 308] on button "View Invoice" at bounding box center [743, 311] width 56 height 17
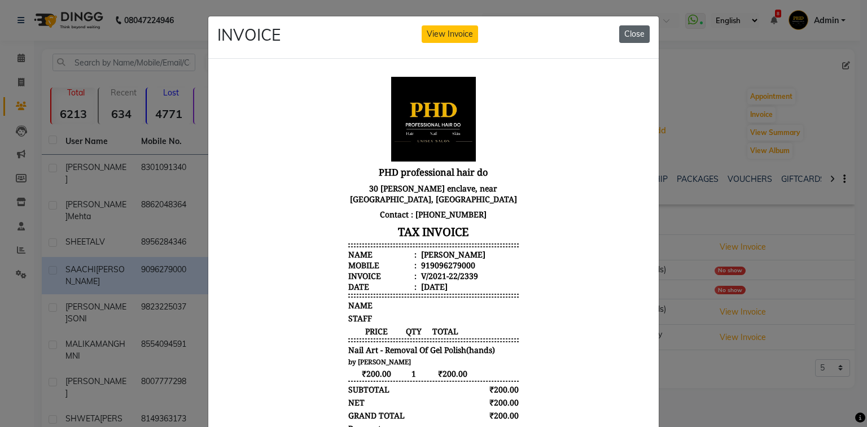
click at [637, 32] on button "Close" at bounding box center [634, 33] width 30 height 17
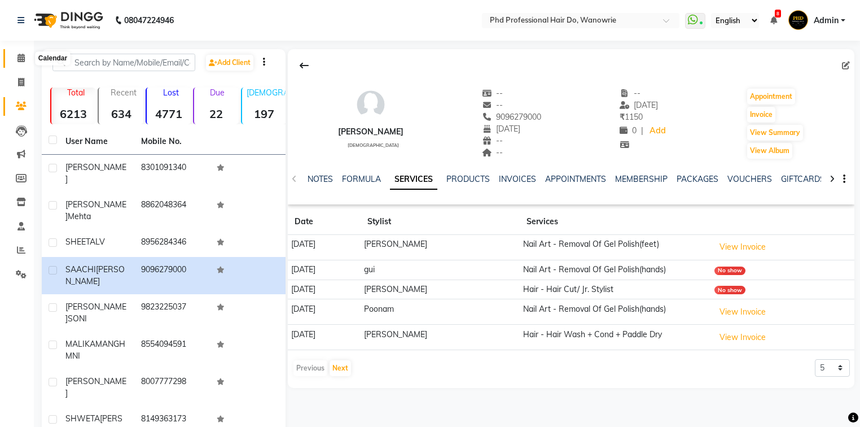
click at [29, 60] on span at bounding box center [21, 58] width 20 height 13
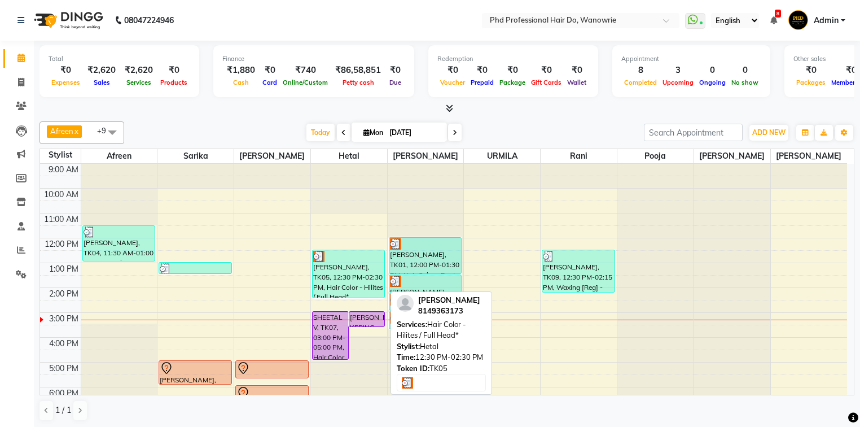
scroll to position [63, 0]
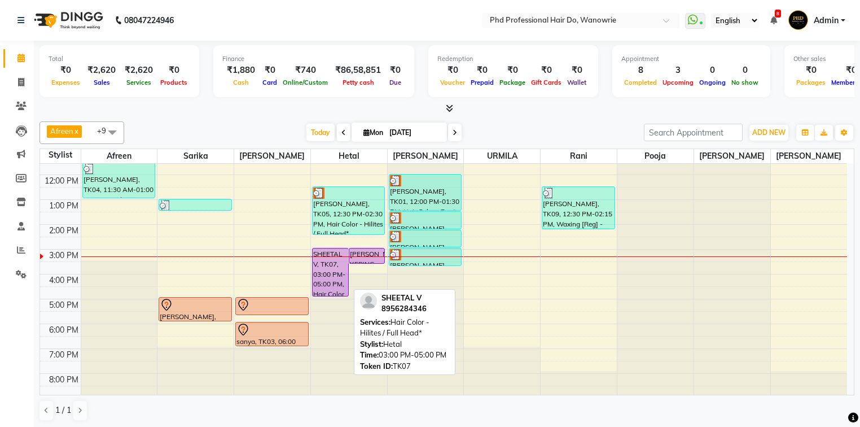
click at [334, 286] on div "SHEETAL V, TK07, 03:00 PM-05:00 PM, Hair Color - Hilites / Full Head*" at bounding box center [331, 271] width 36 height 47
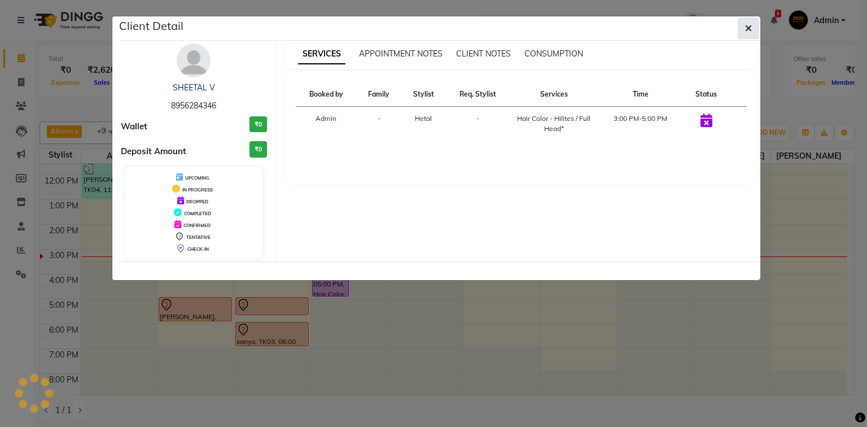
click at [753, 29] on button "button" at bounding box center [748, 27] width 21 height 21
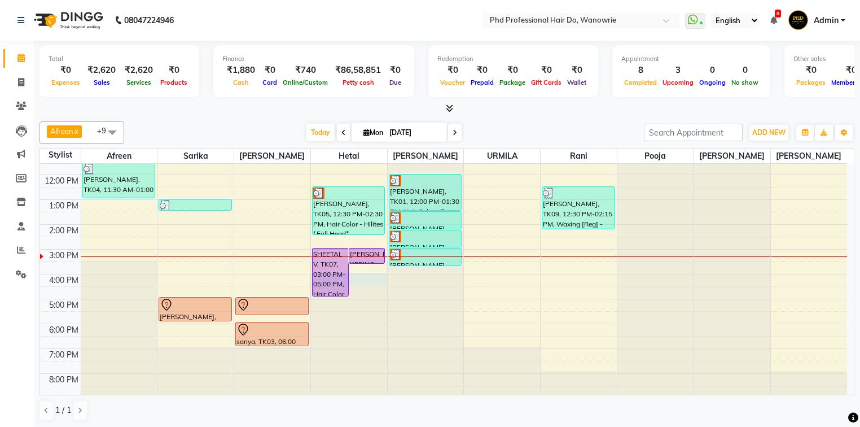
click at [357, 100] on div at bounding box center [349, 100] width 76 height 0
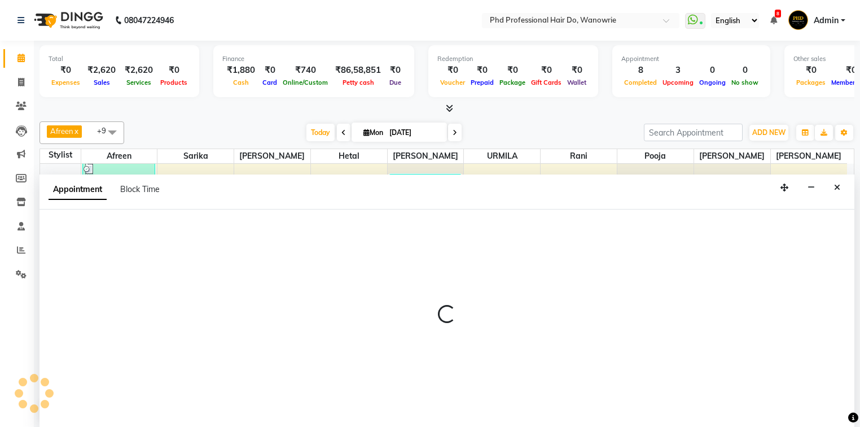
click at [357, 273] on div at bounding box center [447, 318] width 815 height 219
select select "978"
select select "960"
select select "tentative"
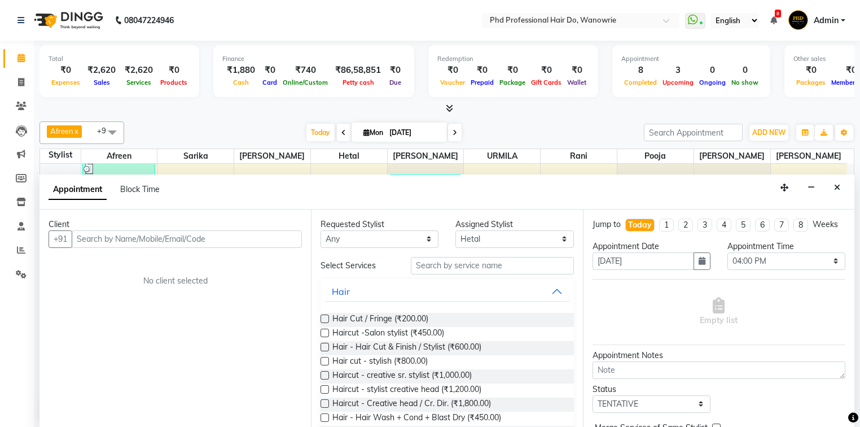
click at [114, 241] on input "text" at bounding box center [187, 238] width 230 height 17
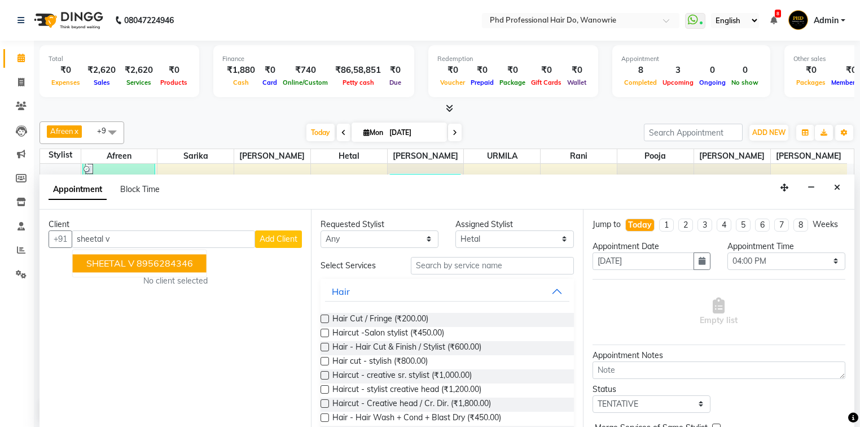
click at [184, 264] on ngb-highlight "8956284346" at bounding box center [165, 262] width 56 height 11
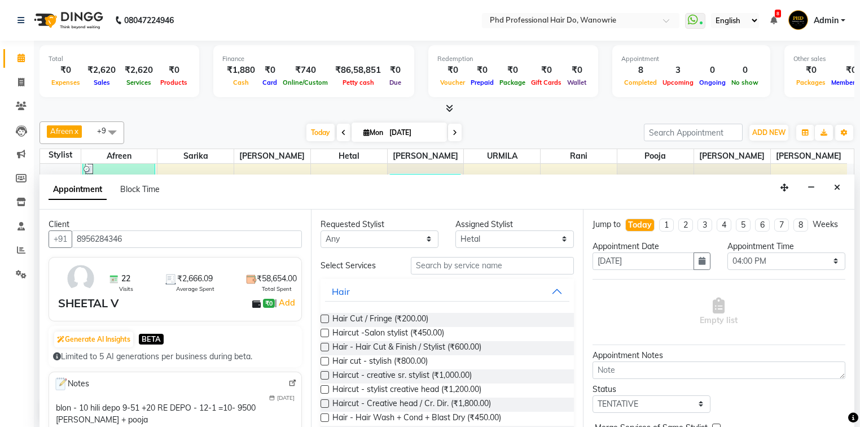
type input "8956284346"
click at [436, 264] on input "text" at bounding box center [492, 265] width 163 height 17
type input "cut"
click at [323, 402] on label at bounding box center [325, 403] width 8 height 8
click at [323, 402] on input "checkbox" at bounding box center [324, 404] width 7 height 7
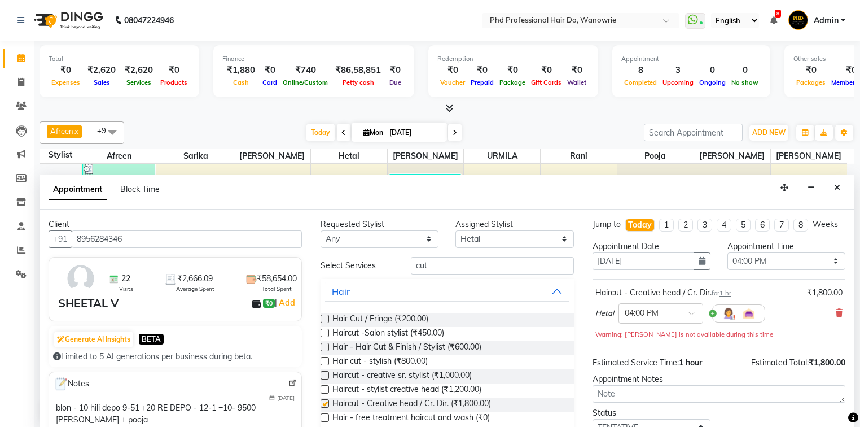
checkbox input "false"
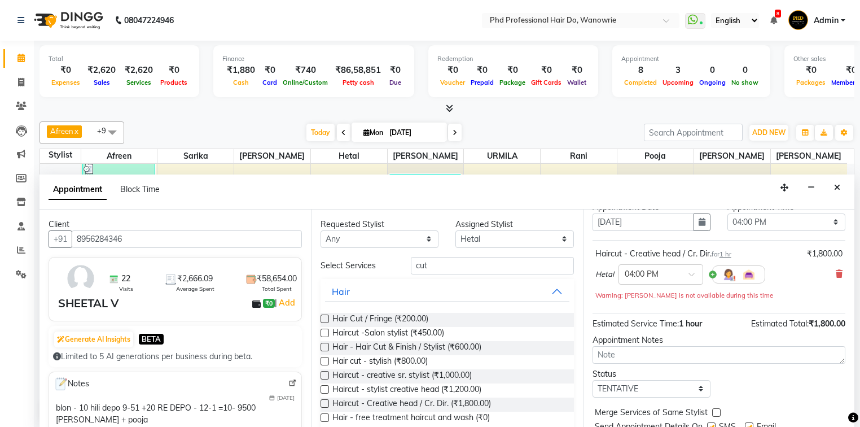
scroll to position [78, 0]
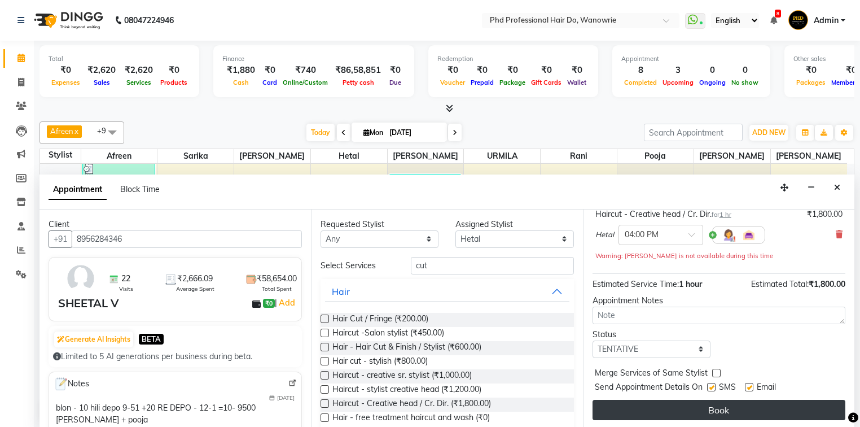
click at [667, 413] on button "Book" at bounding box center [719, 410] width 253 height 20
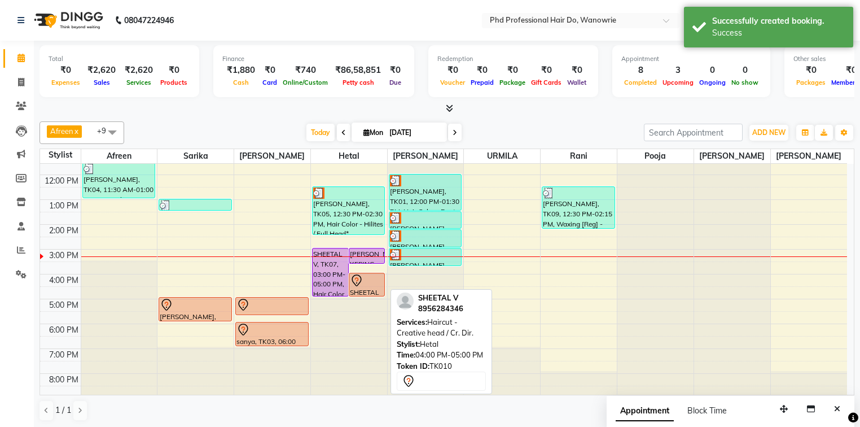
click at [375, 287] on div "SHEETAL V, TK10, 04:00 PM-05:00 PM, Haircut - Creative head / Cr. Dir." at bounding box center [367, 284] width 36 height 23
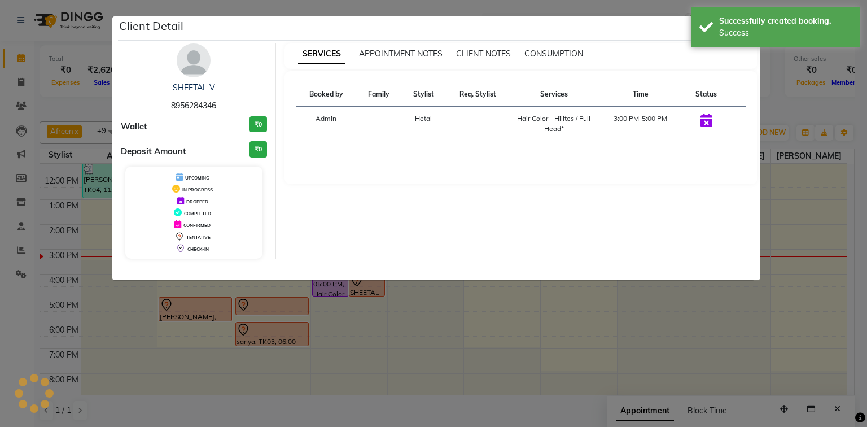
select select "7"
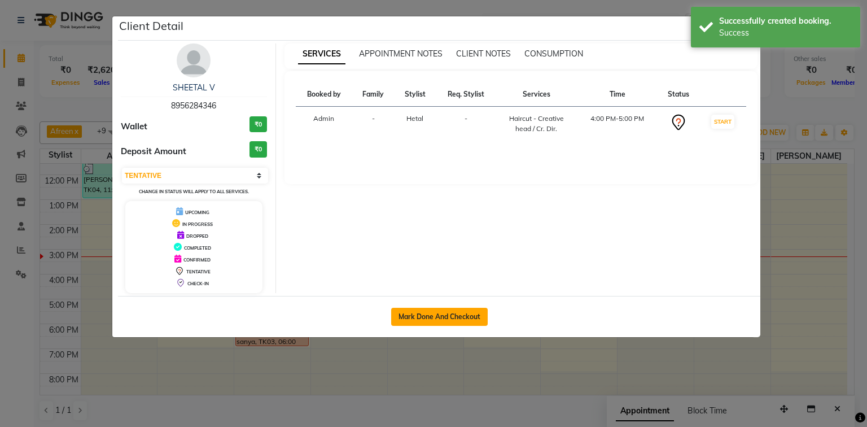
click at [438, 310] on button "Mark Done And Checkout" at bounding box center [439, 317] width 97 height 18
select select "service"
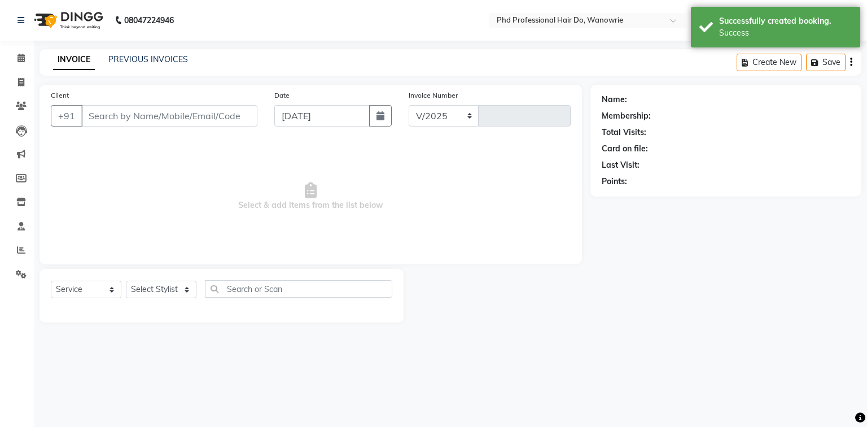
select select "25"
type input "2115"
type input "8956284346"
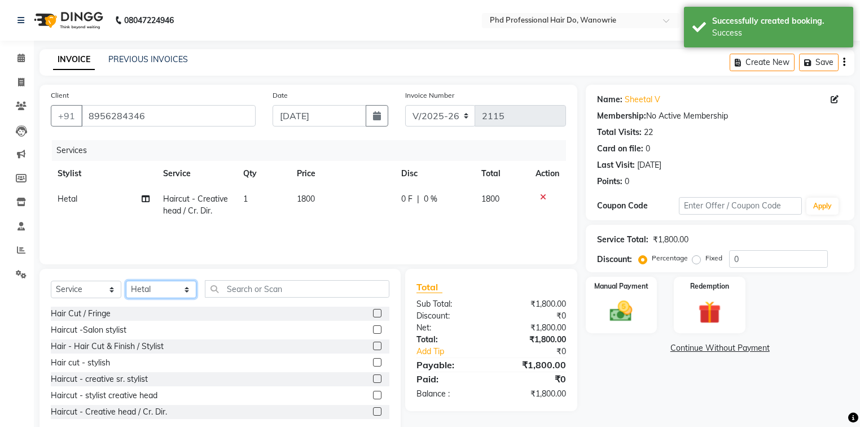
click at [142, 291] on select "Select Stylist Afreen Anita dhara faizan salmani gui Hetal Jeenisha NANDINI poo…" at bounding box center [161, 289] width 71 height 17
select select "977"
click at [126, 281] on select "Select Stylist Afreen Anita dhara faizan salmani gui Hetal Jeenisha NANDINI poo…" at bounding box center [161, 289] width 71 height 17
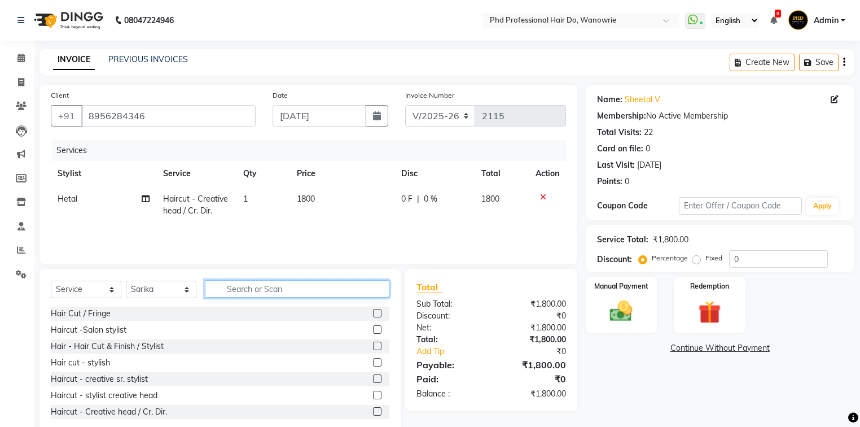
click at [265, 281] on input "text" at bounding box center [297, 288] width 185 height 17
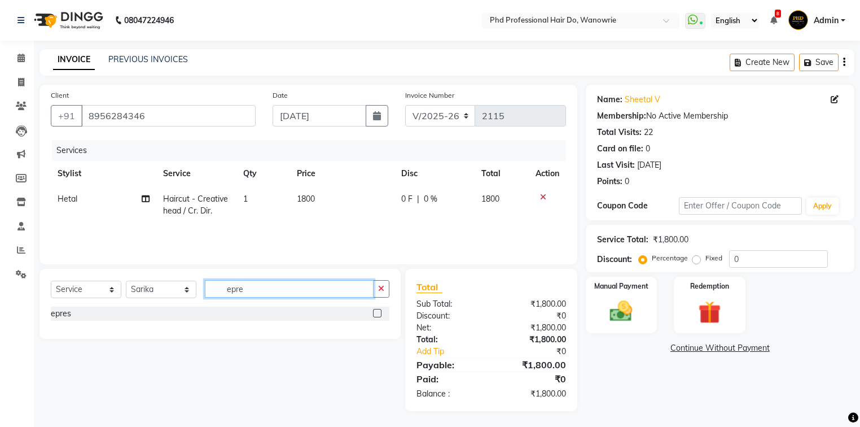
type input "epre"
click at [375, 314] on label at bounding box center [377, 313] width 8 height 8
click at [375, 314] on input "checkbox" at bounding box center [376, 313] width 7 height 7
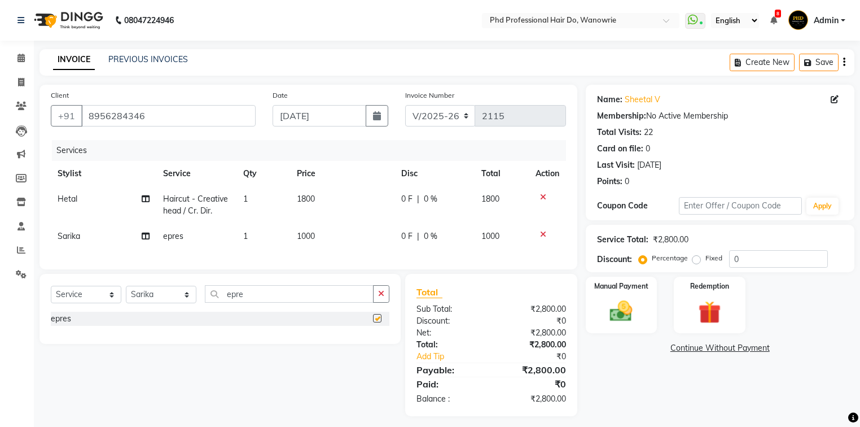
checkbox input "false"
click at [604, 314] on img at bounding box center [621, 311] width 38 height 27
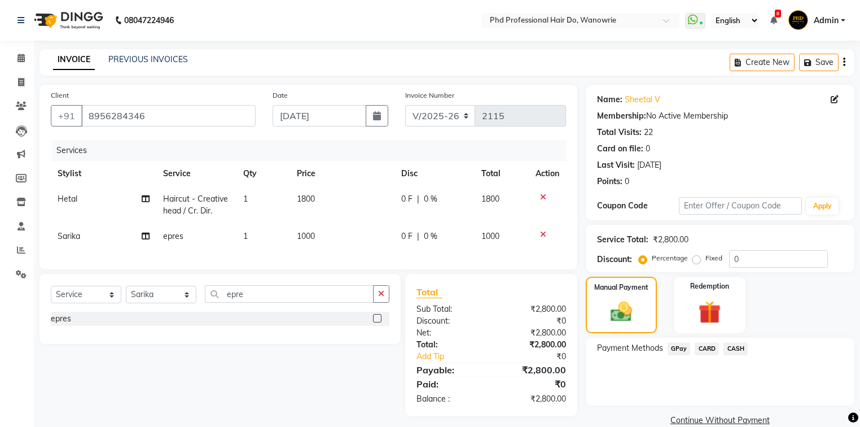
click at [680, 348] on span "GPay" at bounding box center [679, 348] width 23 height 13
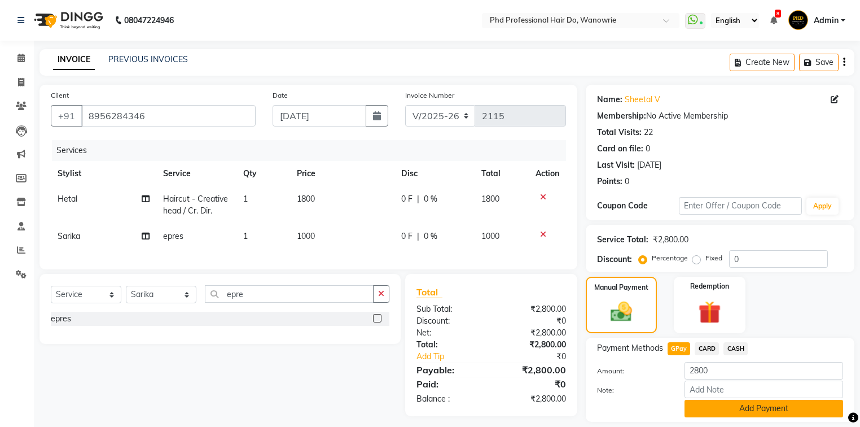
click at [721, 410] on button "Add Payment" at bounding box center [764, 408] width 159 height 17
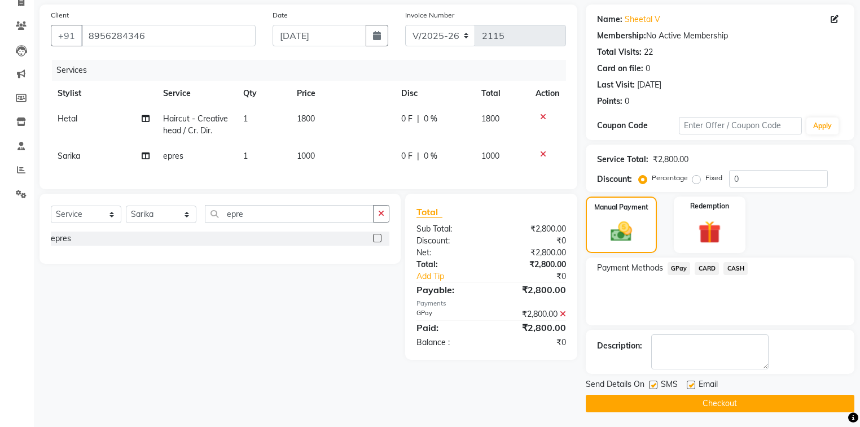
scroll to position [81, 0]
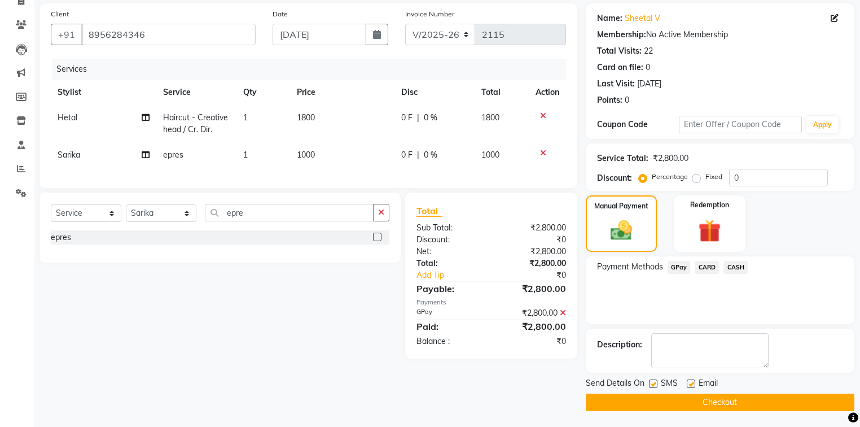
click at [720, 398] on button "Checkout" at bounding box center [720, 401] width 269 height 17
click at [681, 402] on button "Checkout" at bounding box center [720, 401] width 269 height 17
click at [708, 401] on button "Checkout" at bounding box center [720, 401] width 269 height 17
click at [735, 400] on button "Checkout" at bounding box center [720, 401] width 269 height 17
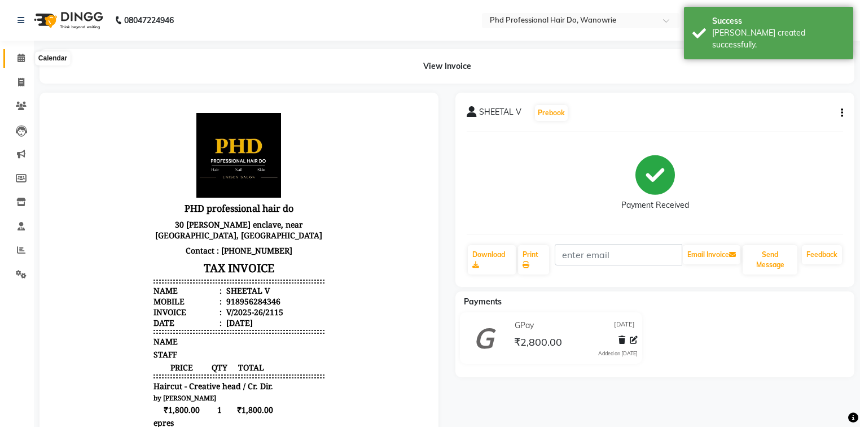
click at [16, 59] on span at bounding box center [21, 58] width 20 height 13
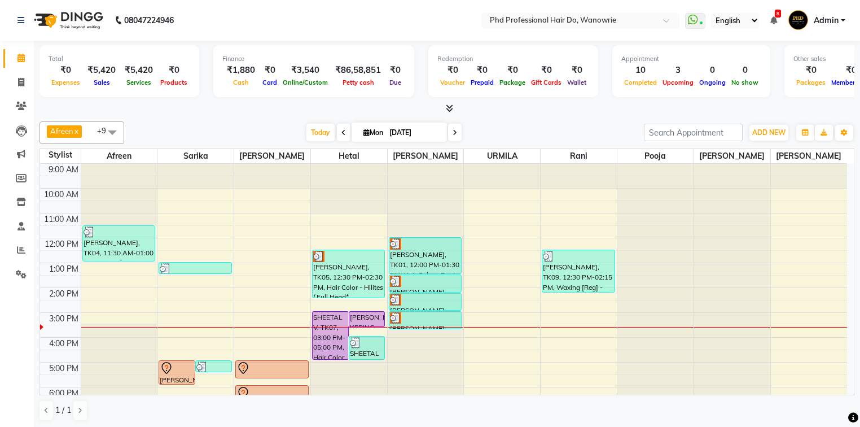
click at [187, 128] on div "[DATE] [DATE]" at bounding box center [384, 132] width 509 height 17
